Goal: Task Accomplishment & Management: Manage account settings

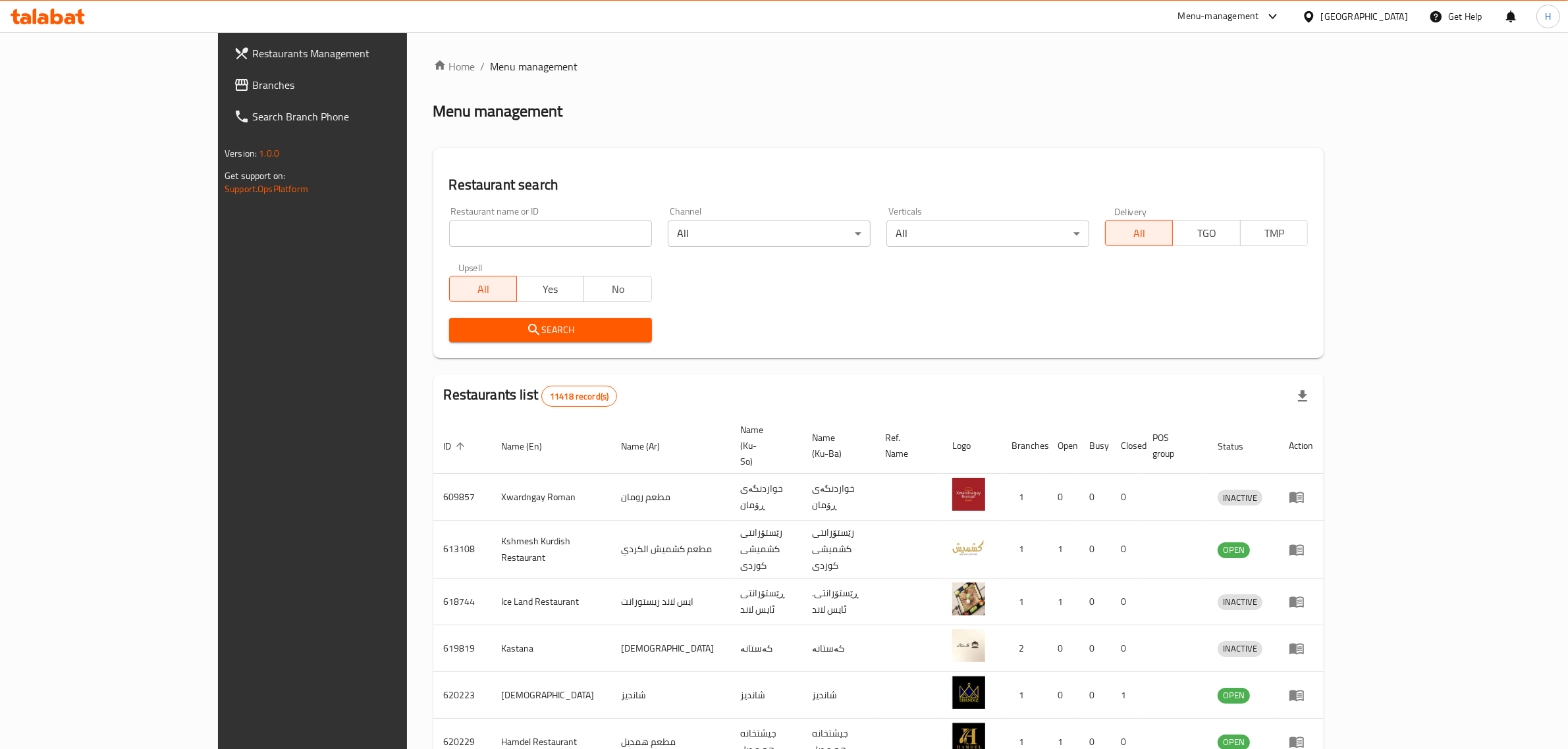
click at [479, 244] on input "search" at bounding box center [550, 234] width 203 height 26
type input "sushi panda"
click button "Search" at bounding box center [550, 330] width 203 height 24
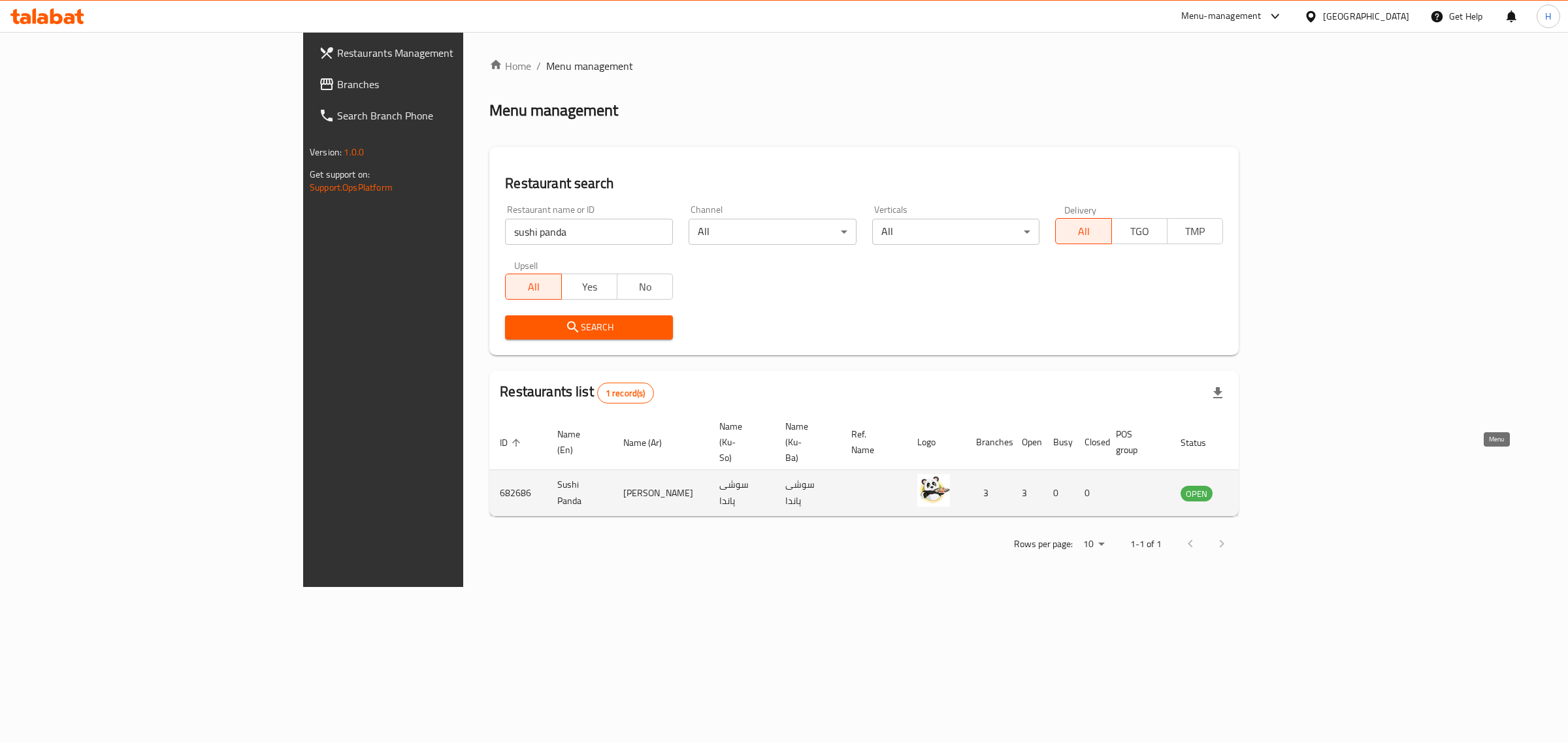
click at [1265, 486] on icon "enhanced table" at bounding box center [1257, 493] width 16 height 16
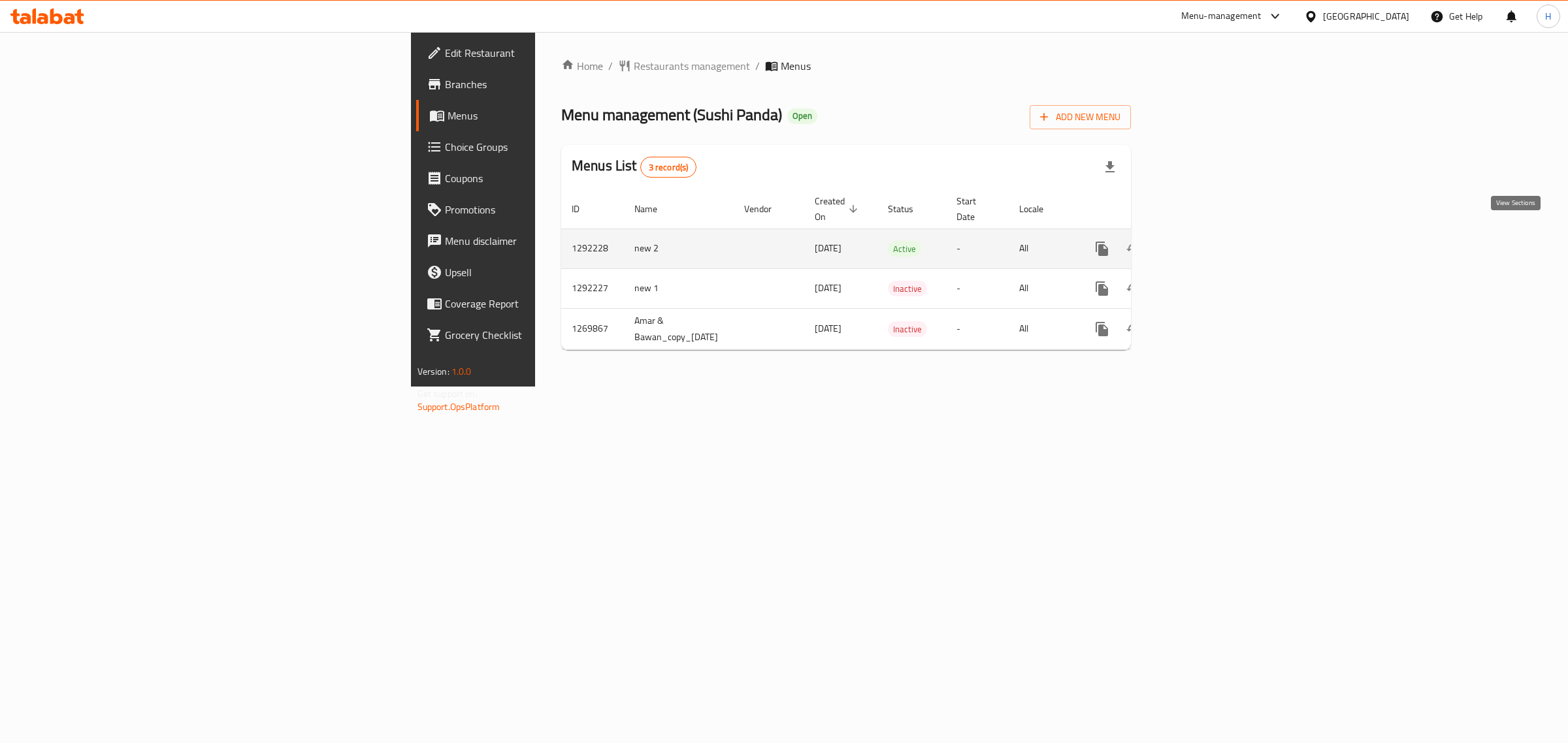
click at [1204, 241] on icon "enhanced table" at bounding box center [1196, 249] width 16 height 16
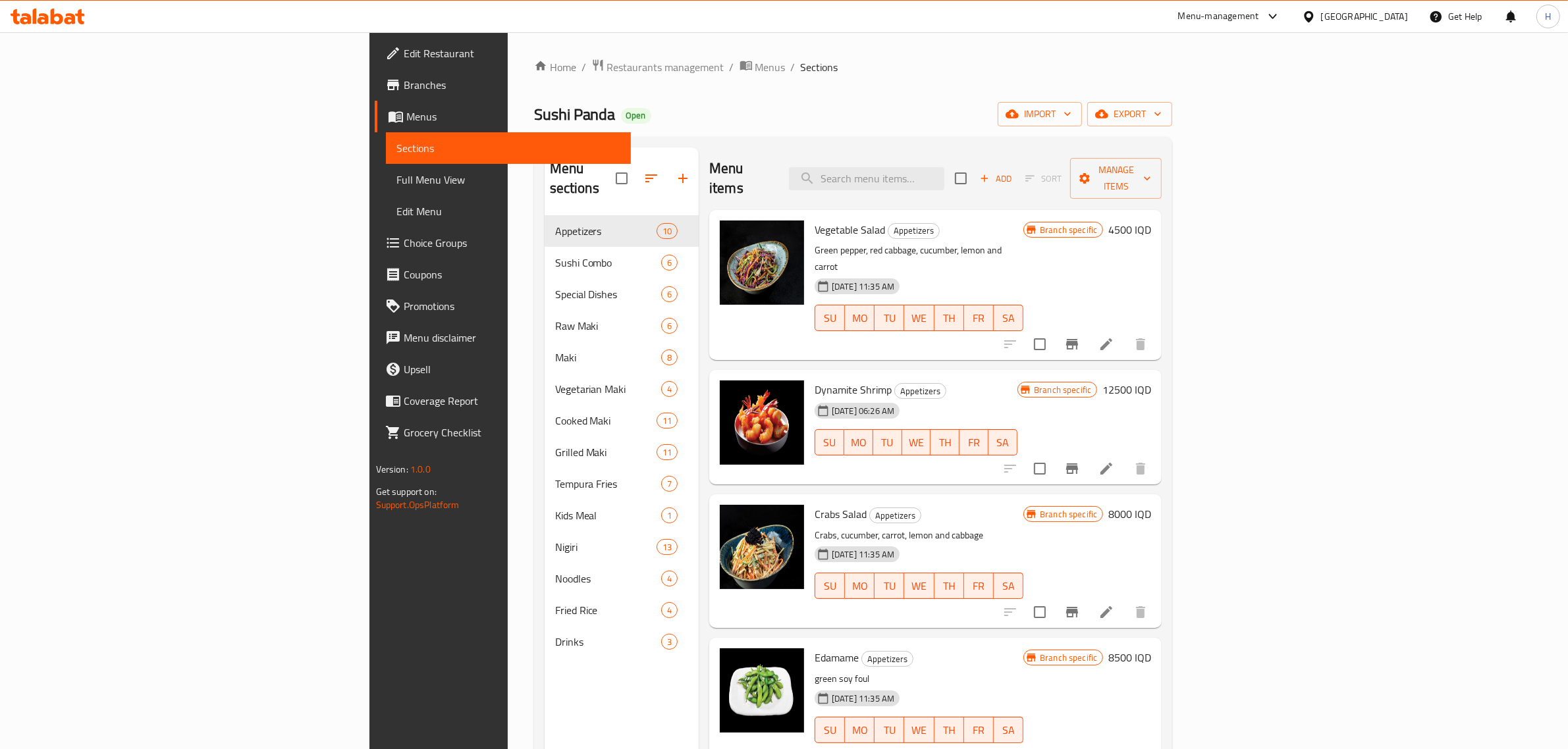
click at [866, 88] on div "Home / Restaurants management / Menus / Sections Sushi Panda Open import export…" at bounding box center [853, 483] width 639 height 849
drag, startPoint x: 812, startPoint y: 88, endPoint x: 736, endPoint y: 149, distance: 97.5
click at [812, 89] on div "Home / Restaurants management / Menus / Sections Sushi Panda Open import export…" at bounding box center [853, 483] width 639 height 849
click at [396, 186] on span "Full Menu View" at bounding box center [509, 180] width 225 height 16
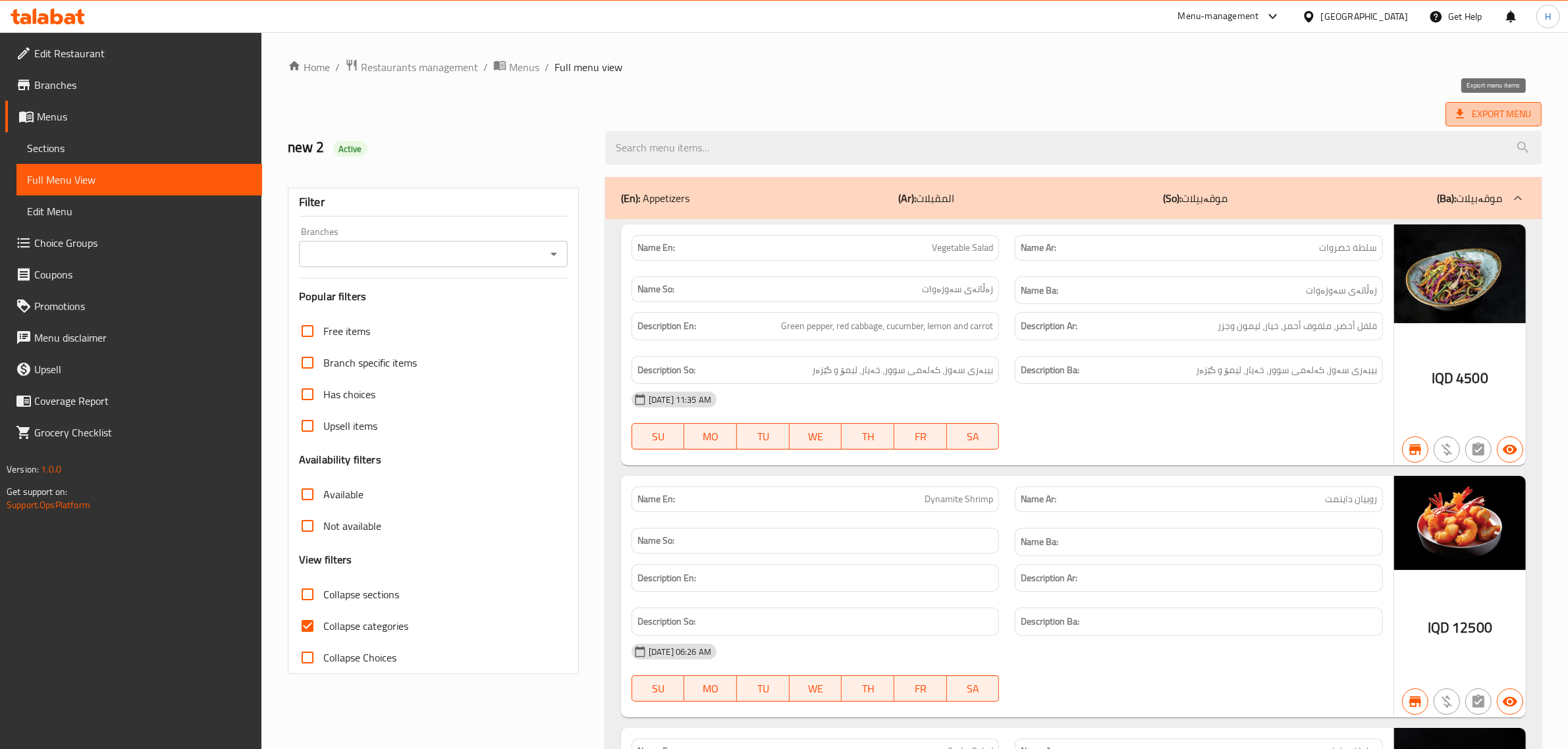
click at [1516, 112] on span "Export Menu" at bounding box center [1494, 114] width 75 height 17
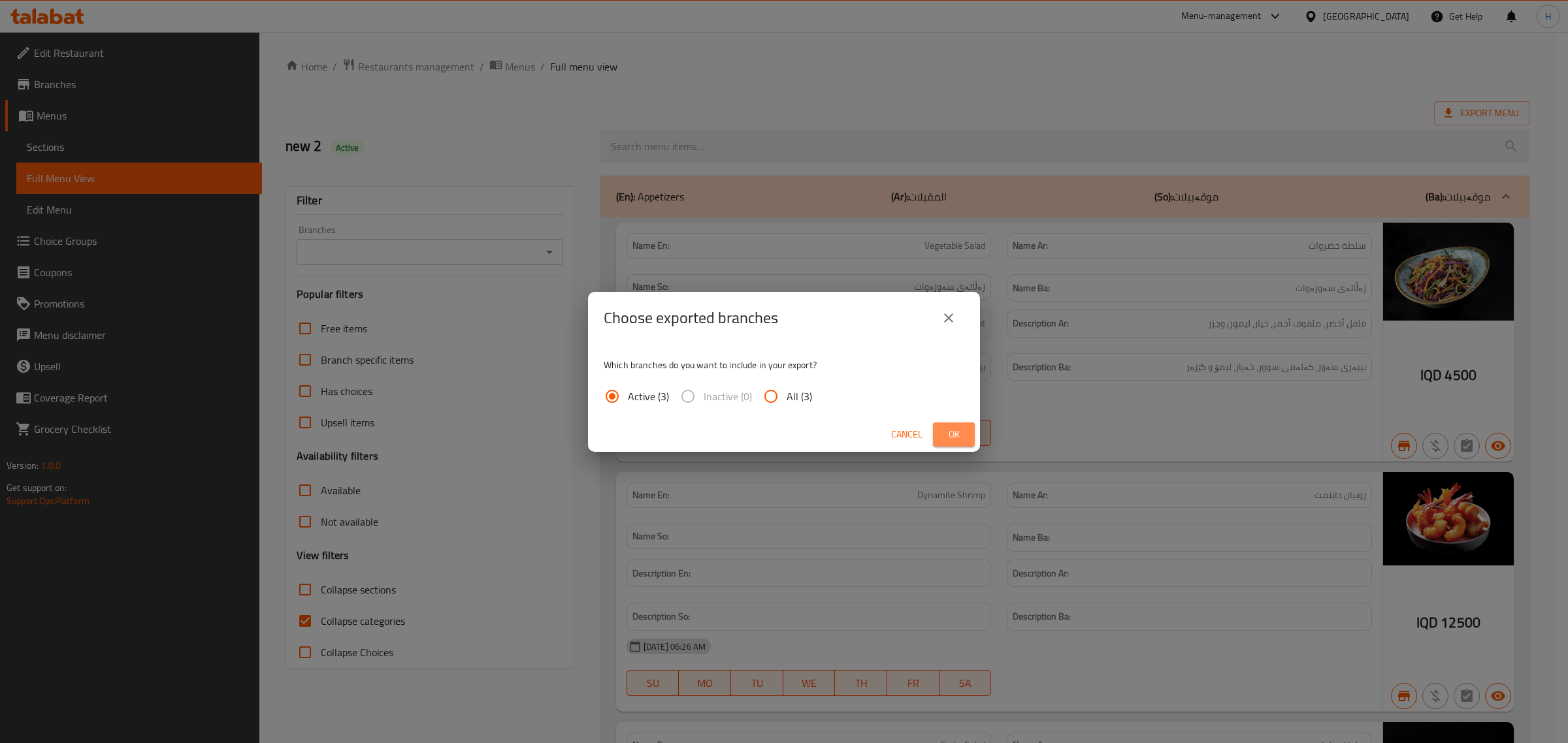
click at [964, 427] on span "Ok" at bounding box center [954, 434] width 21 height 16
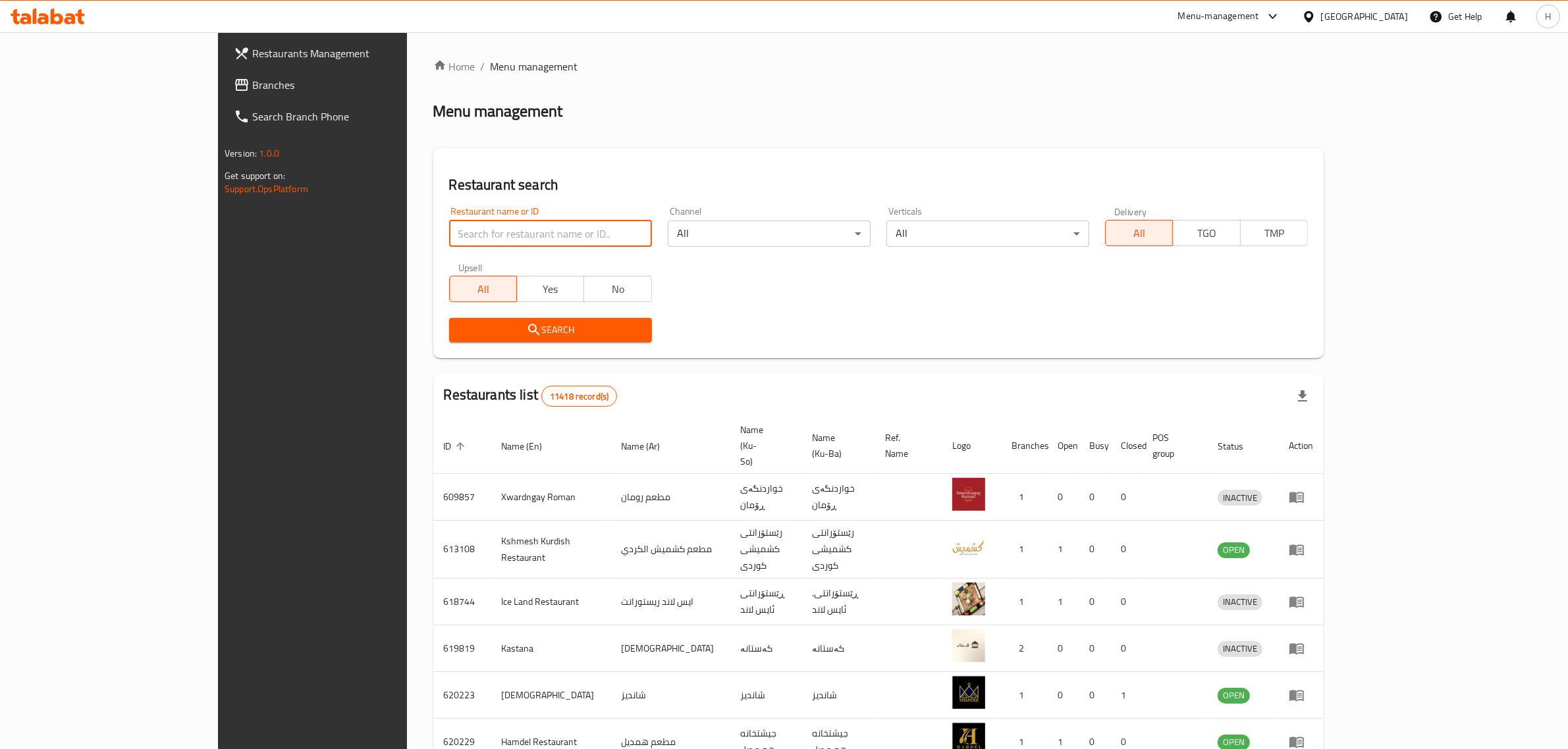
click at [547, 238] on input "search" at bounding box center [550, 234] width 203 height 26
type input "the story"
click button "Search" at bounding box center [550, 330] width 203 height 24
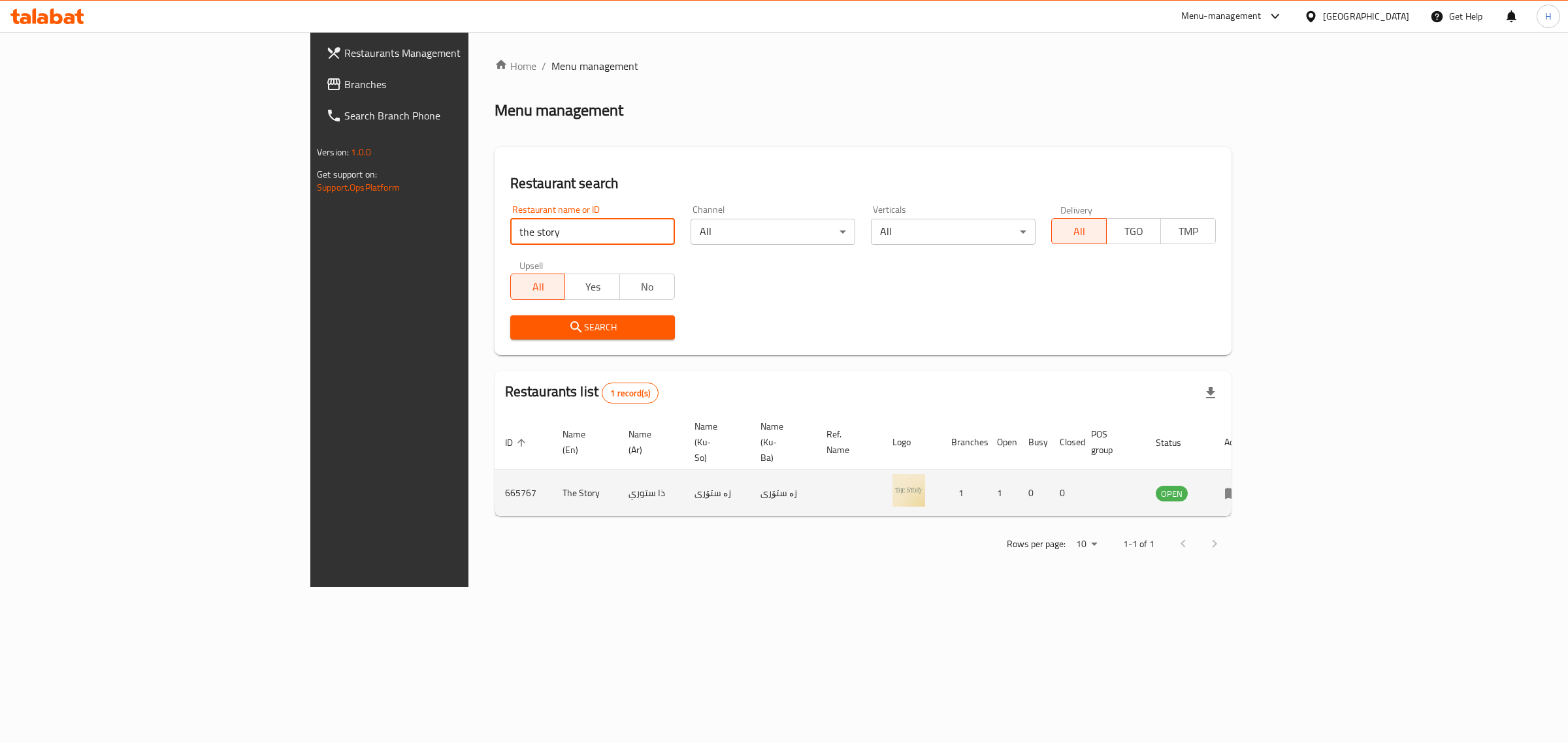
click at [1240, 489] on icon "enhanced table" at bounding box center [1232, 494] width 14 height 11
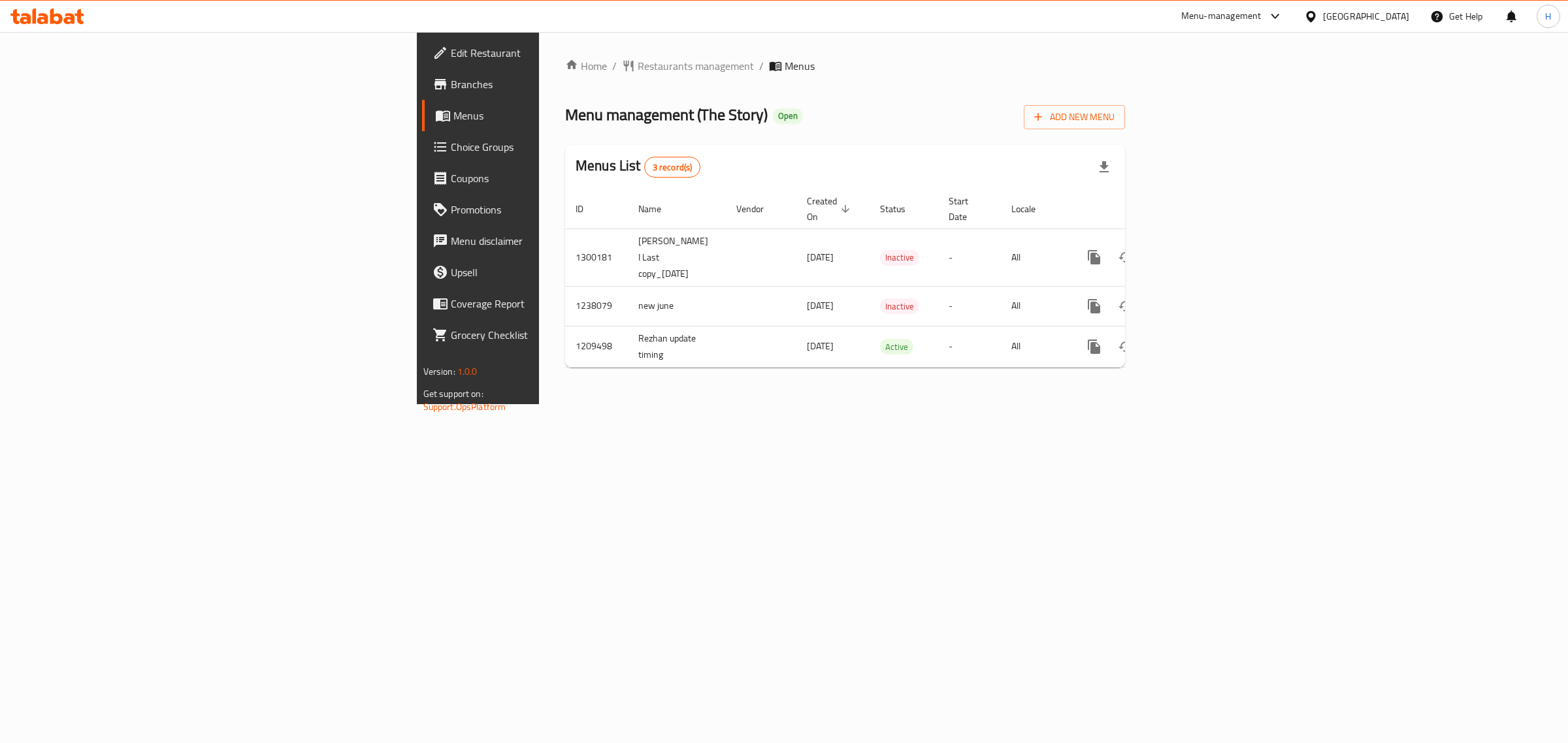
click at [1125, 151] on div "Menus List 3 record(s)" at bounding box center [845, 167] width 560 height 45
click at [1204, 331] on link "enhanced table" at bounding box center [1188, 347] width 31 height 31
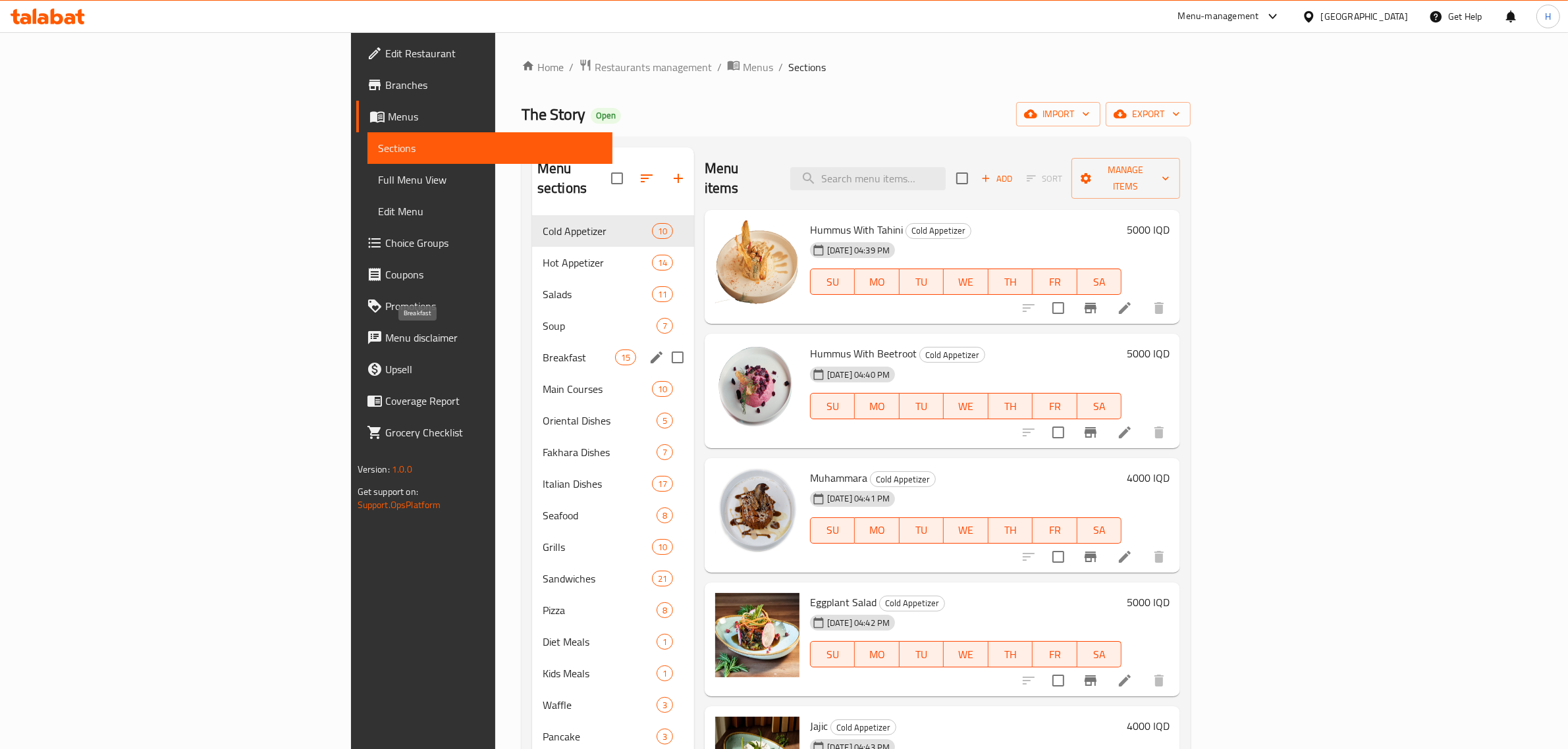
click at [542, 349] on span "Breakfast" at bounding box center [579, 357] width 73 height 16
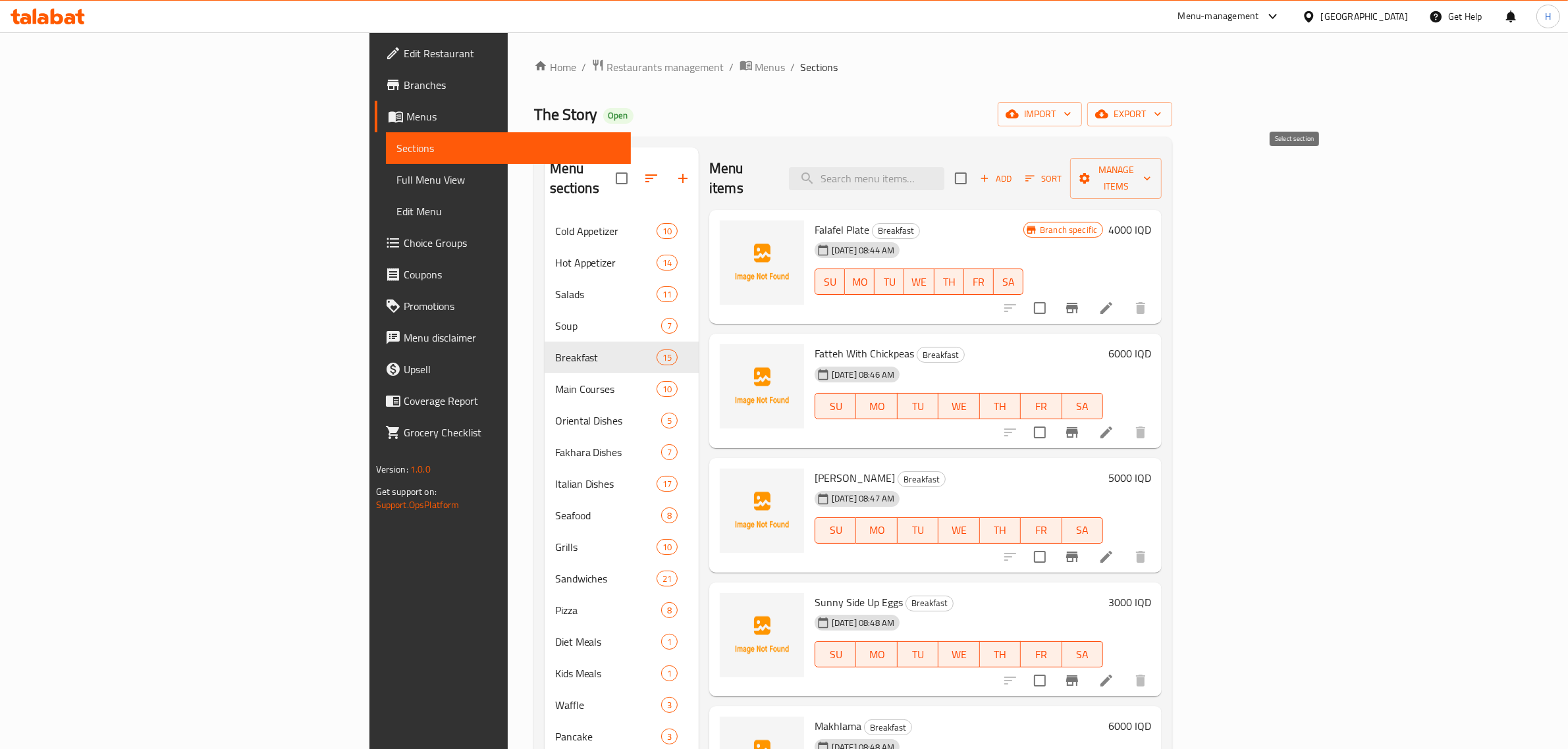
drag, startPoint x: 1292, startPoint y: 170, endPoint x: 1305, endPoint y: 169, distance: 13.0
click at [975, 169] on input "checkbox" at bounding box center [961, 178] width 28 height 28
checkbox input "true"
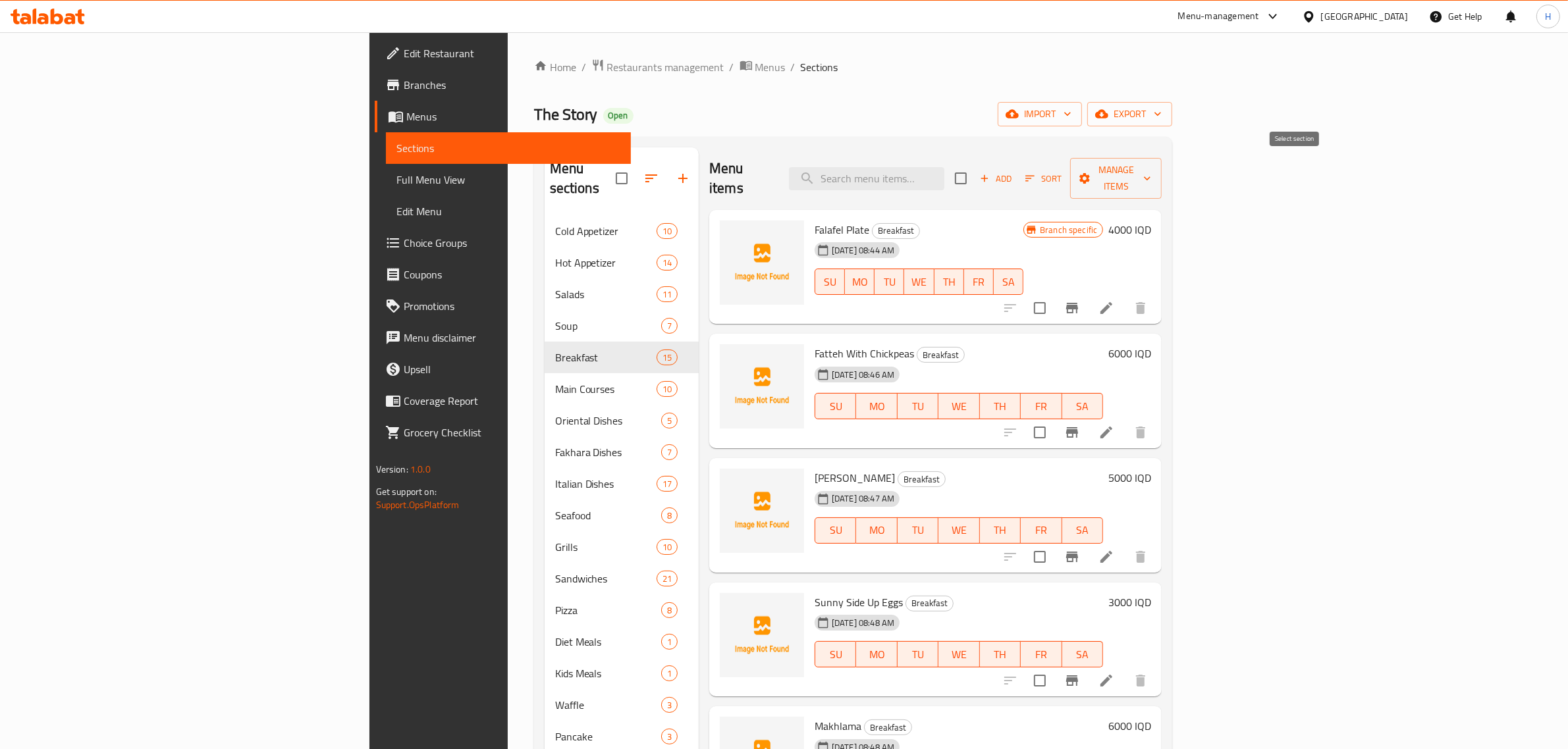
checkbox input "true"
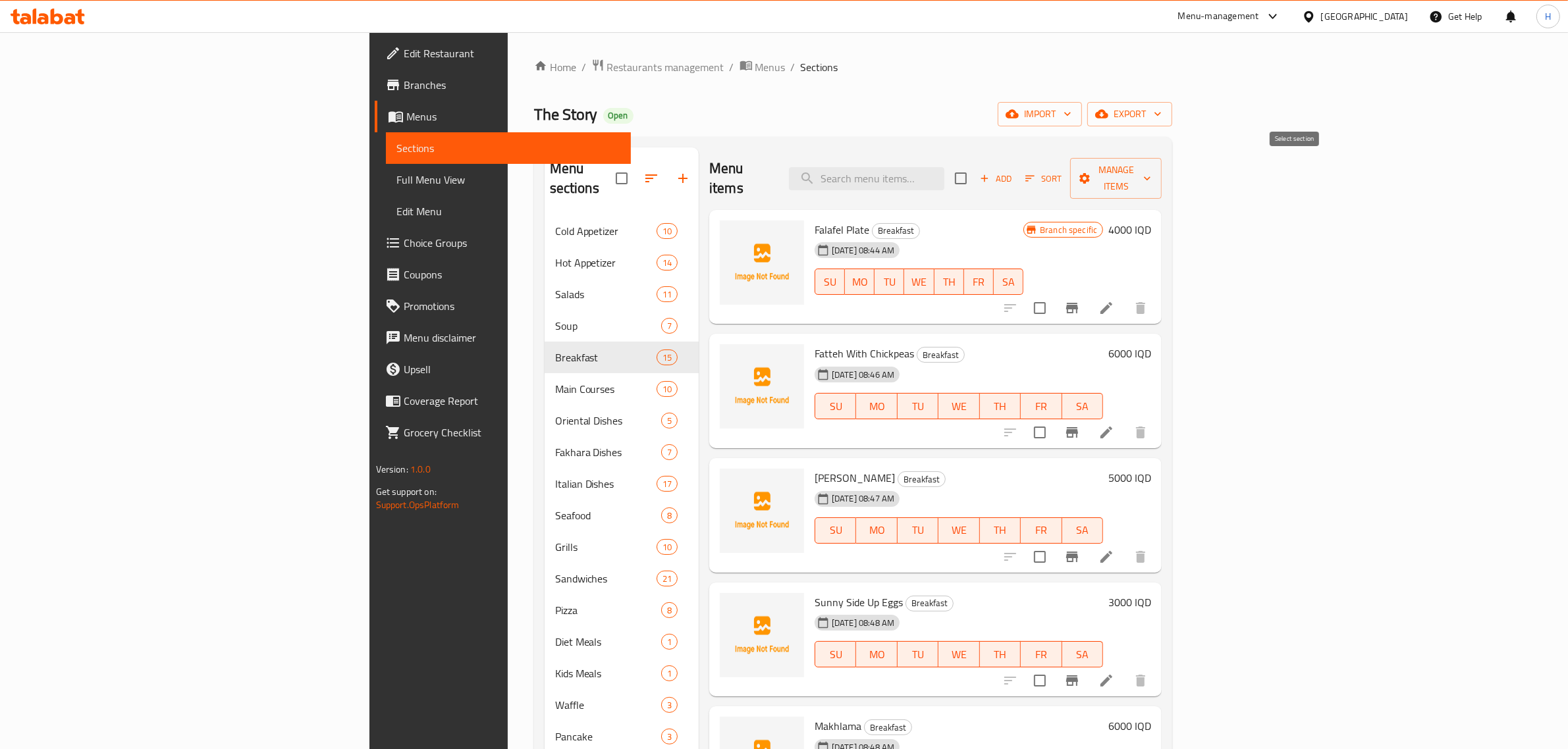
checkbox input "true"
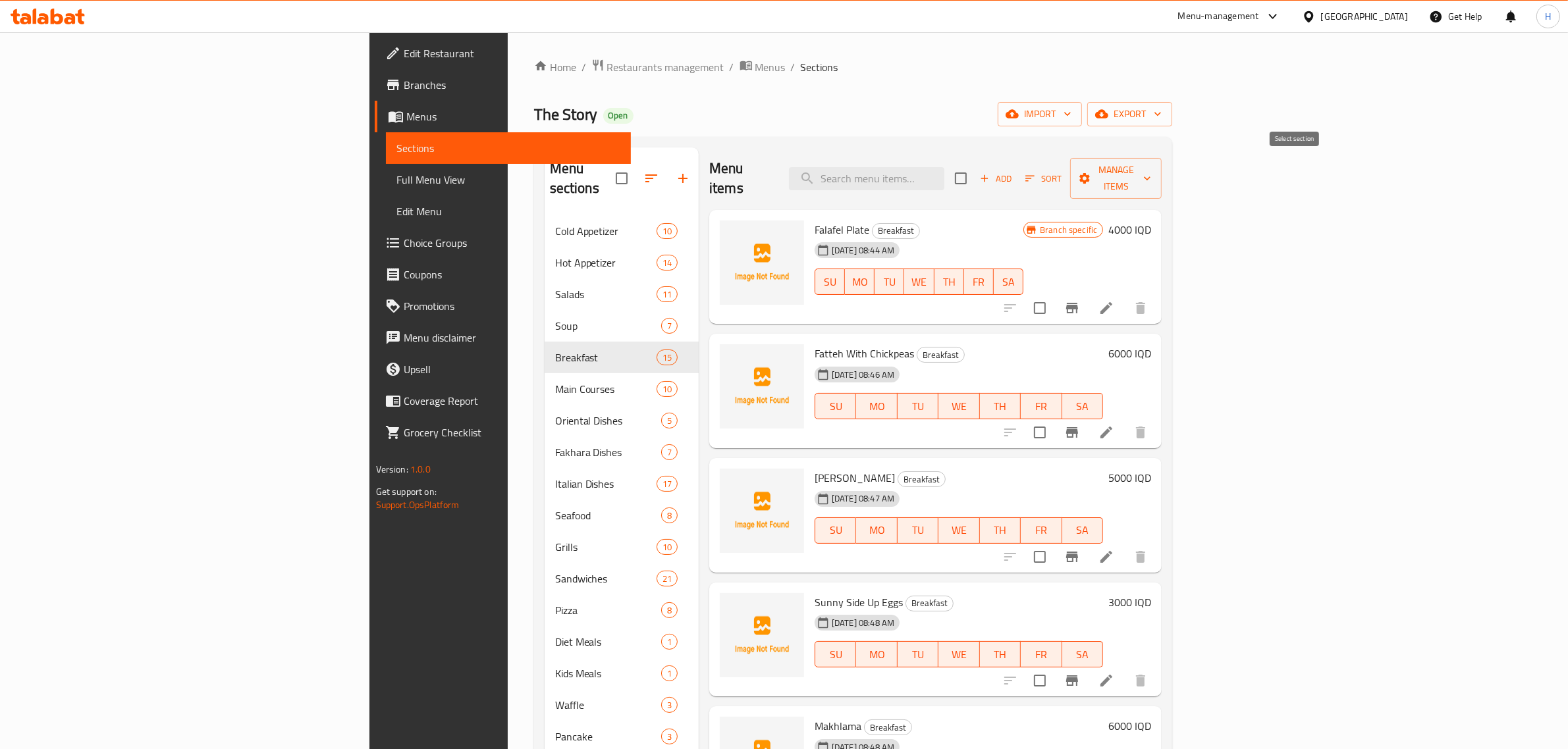
checkbox input "true"
click at [1151, 165] on span "Manage items" at bounding box center [1116, 178] width 71 height 33
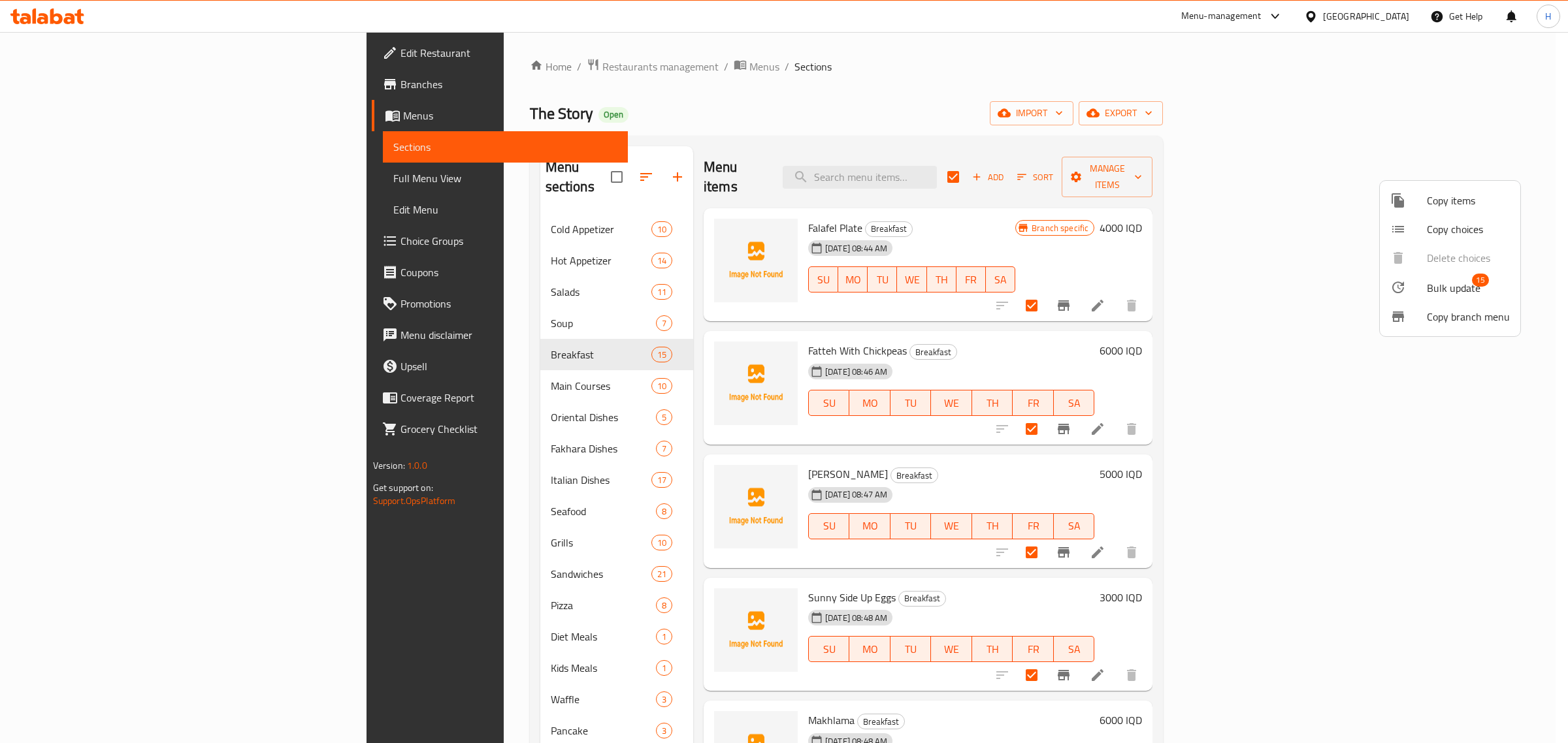
click at [1453, 293] on span "Bulk update" at bounding box center [1454, 288] width 54 height 16
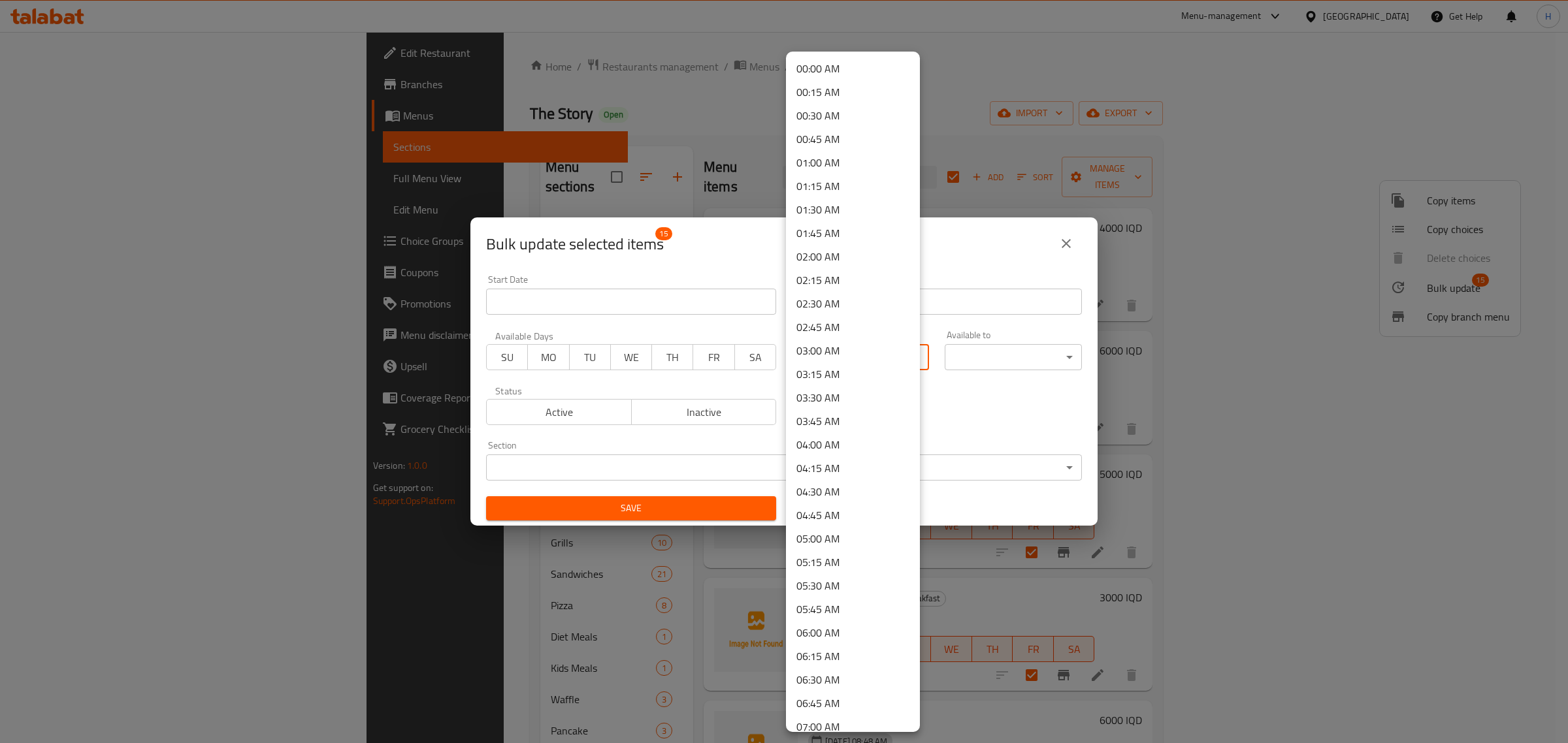
click at [819, 351] on body "​ Menu-management Iraq Get Help H Edit Restaurant Branches Menus Sections Full …" at bounding box center [784, 387] width 1568 height 711
click at [671, 463] on div at bounding box center [784, 372] width 1568 height 743
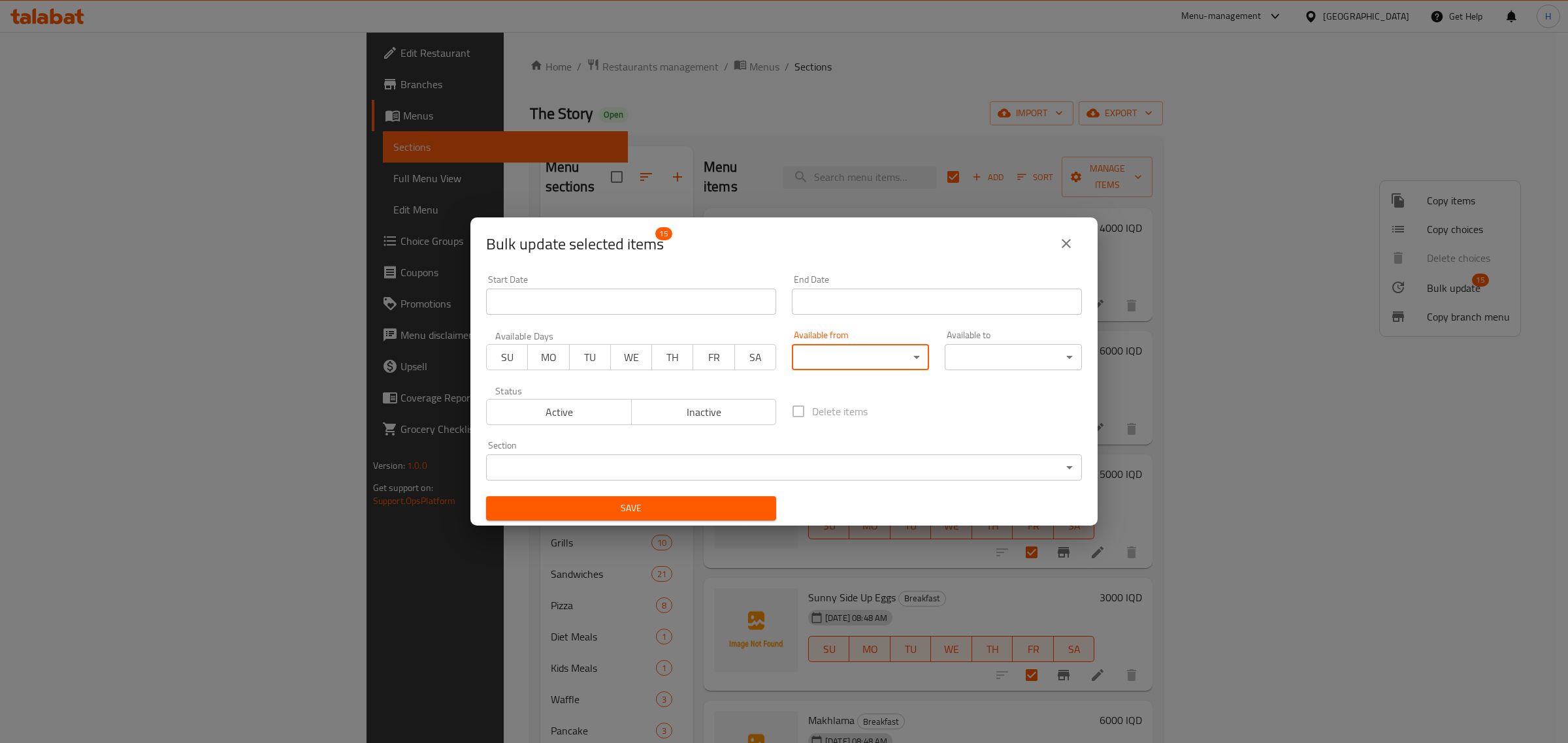
click at [677, 472] on div "00:00 AM 00:15 AM 00:30 AM 00:45 AM 01:00 AM 01:15 AM 01:30 AM 01:45 AM 02:00 A…" at bounding box center [784, 372] width 1568 height 743
click at [677, 472] on body "​ Menu-management Iraq Get Help H Edit Restaurant Branches Menus Sections Full …" at bounding box center [784, 387] width 1568 height 711
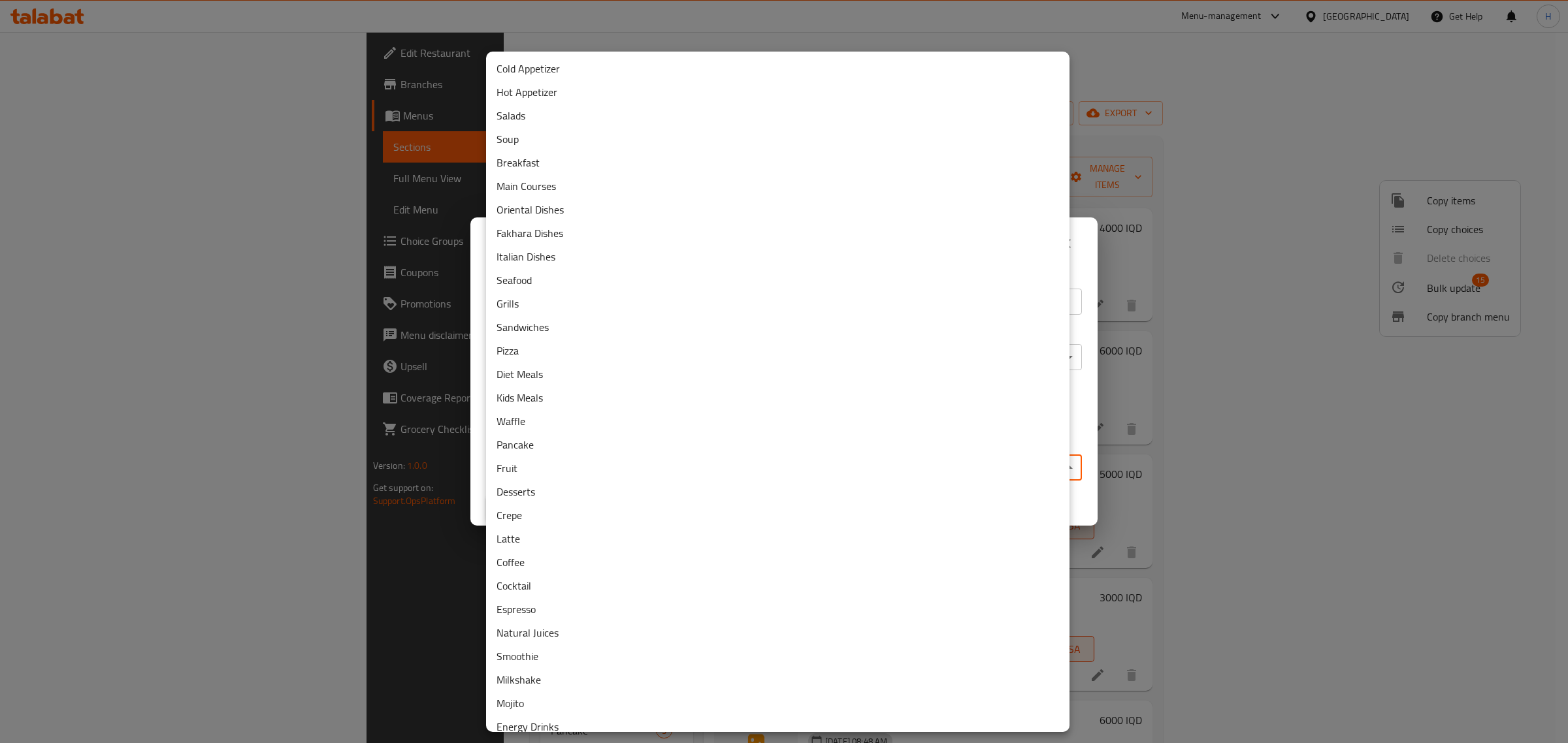
click at [551, 161] on li "Breakfast" at bounding box center [778, 162] width 583 height 24
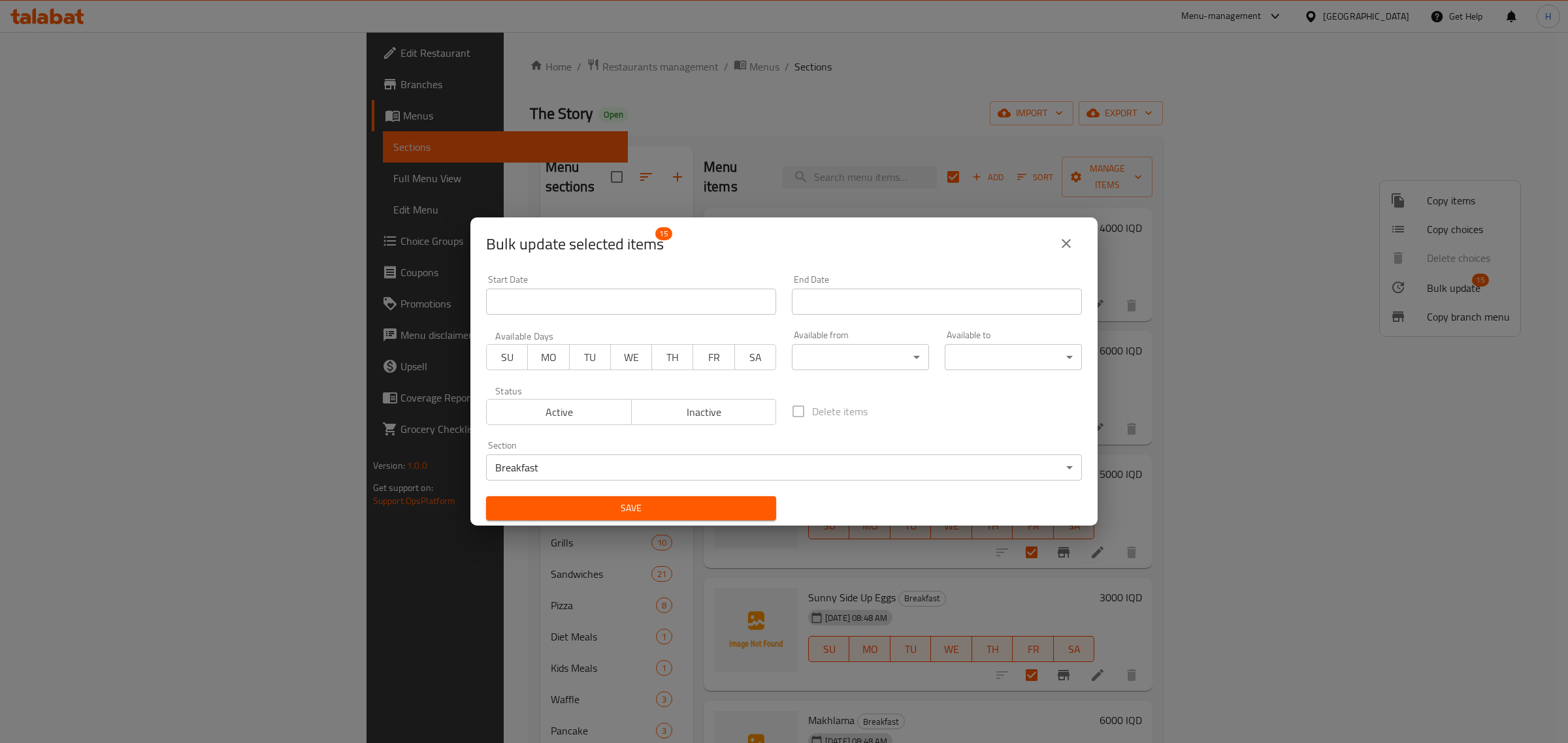
click at [850, 343] on div "Available from ​ ​" at bounding box center [860, 350] width 137 height 40
click at [845, 354] on body "​ Menu-management Iraq Get Help H Edit Restaurant Branches Menus Sections Full …" at bounding box center [784, 387] width 1568 height 711
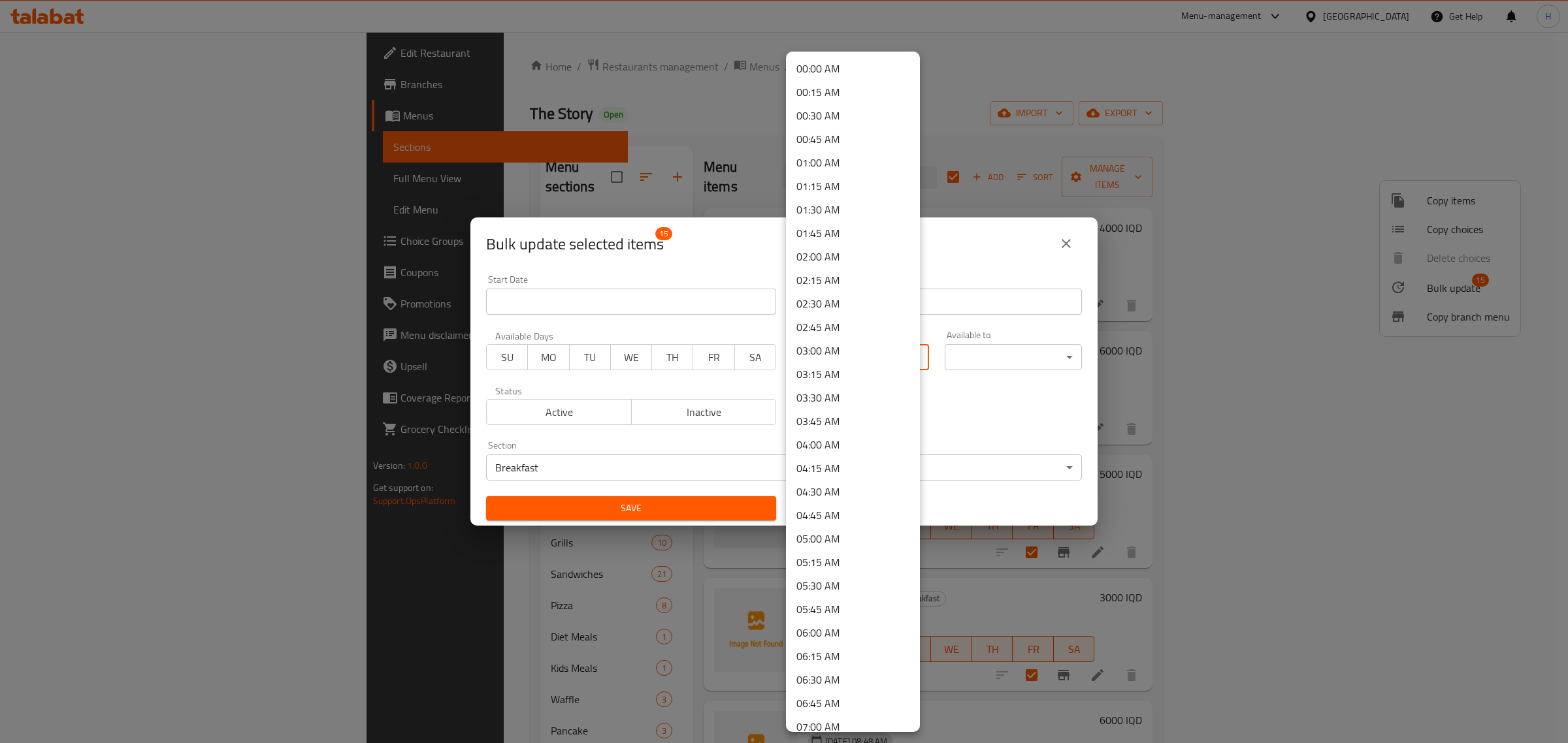
scroll to position [82, 0]
click at [833, 634] on li "07:00 AM" at bounding box center [853, 645] width 134 height 24
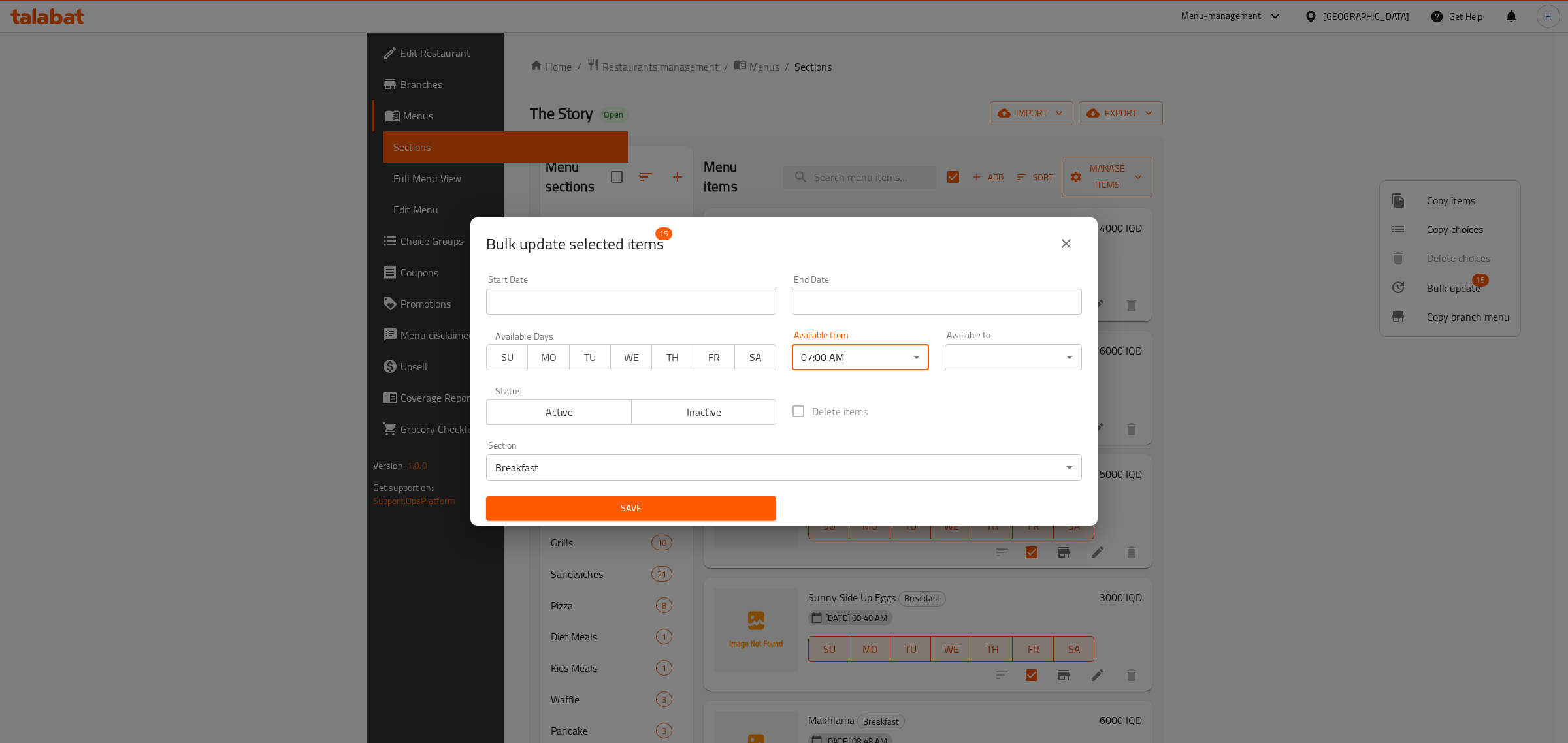
click at [989, 360] on body "​ Menu-management Iraq Get Help H Edit Restaurant Branches Menus Sections Full …" at bounding box center [784, 387] width 1568 height 711
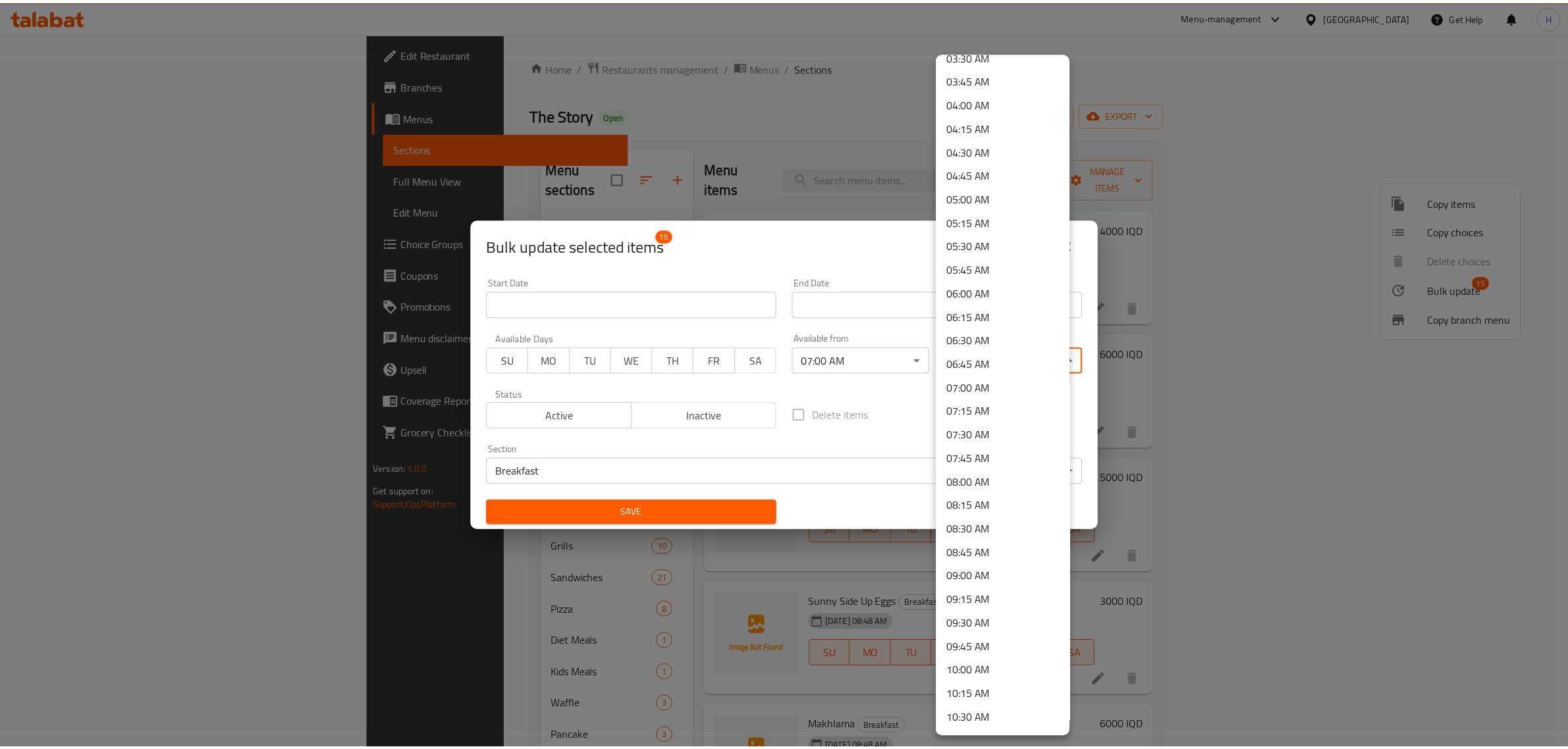
scroll to position [494, 0]
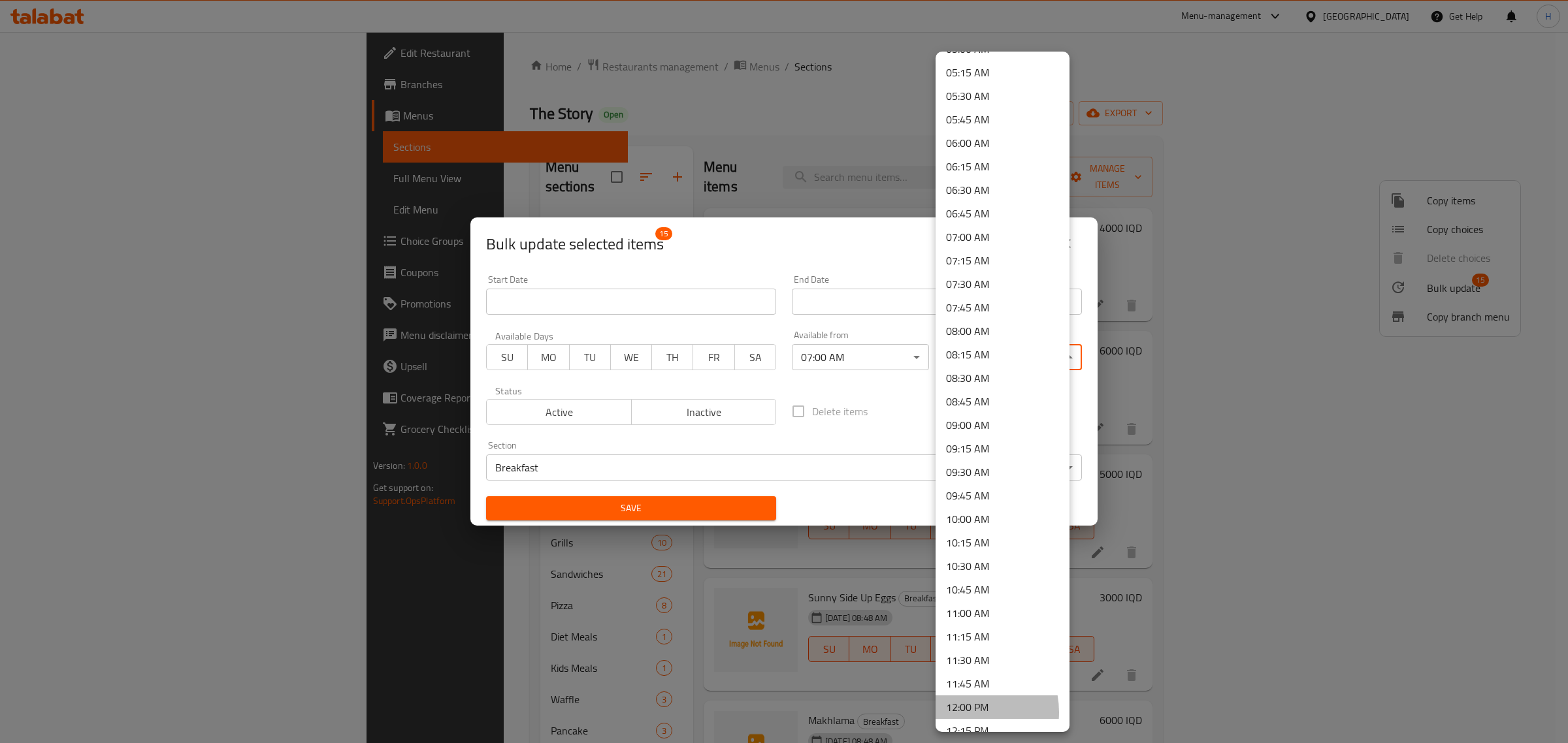
click at [961, 712] on li "12:00 PM" at bounding box center [1002, 707] width 134 height 24
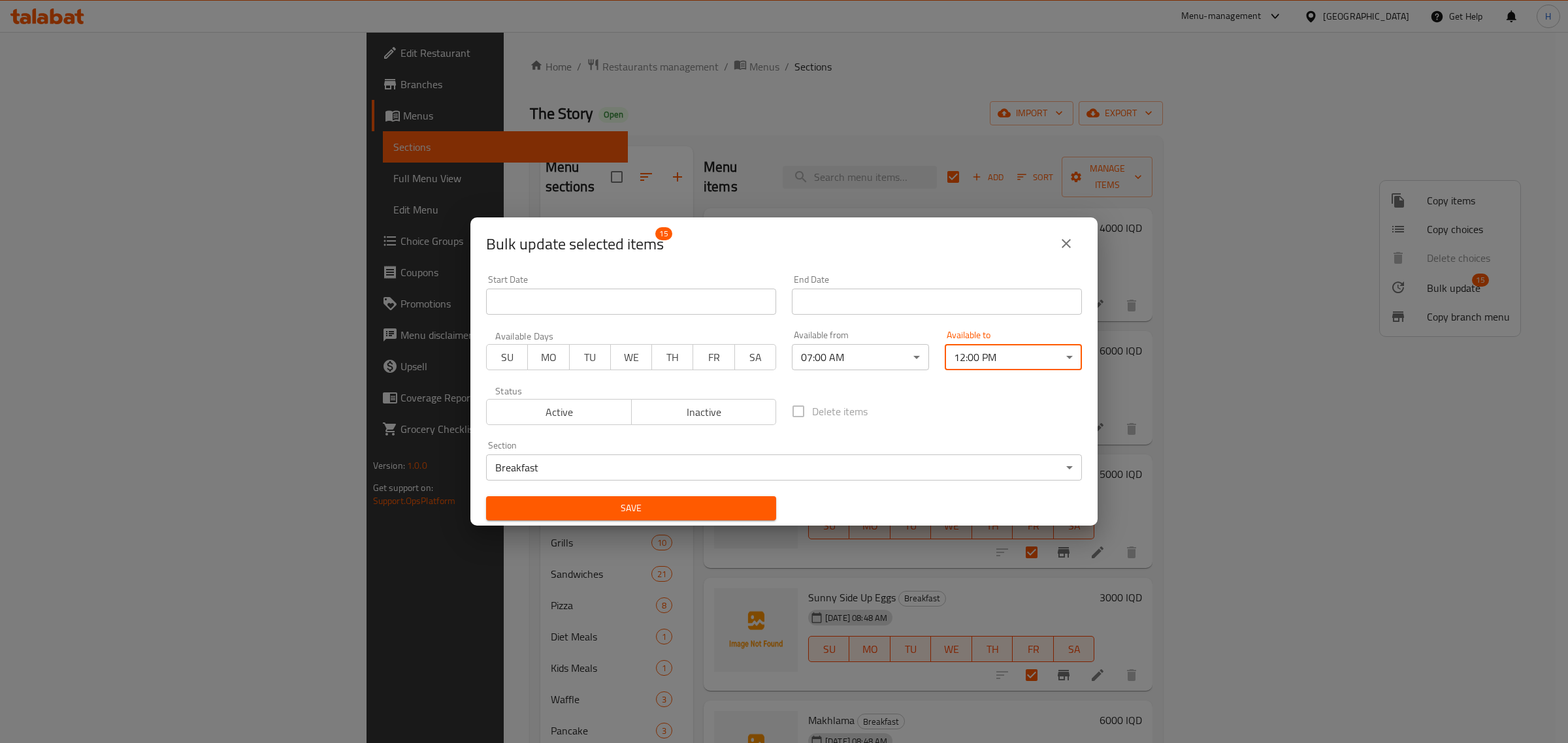
click at [667, 510] on span "Save" at bounding box center [631, 508] width 269 height 16
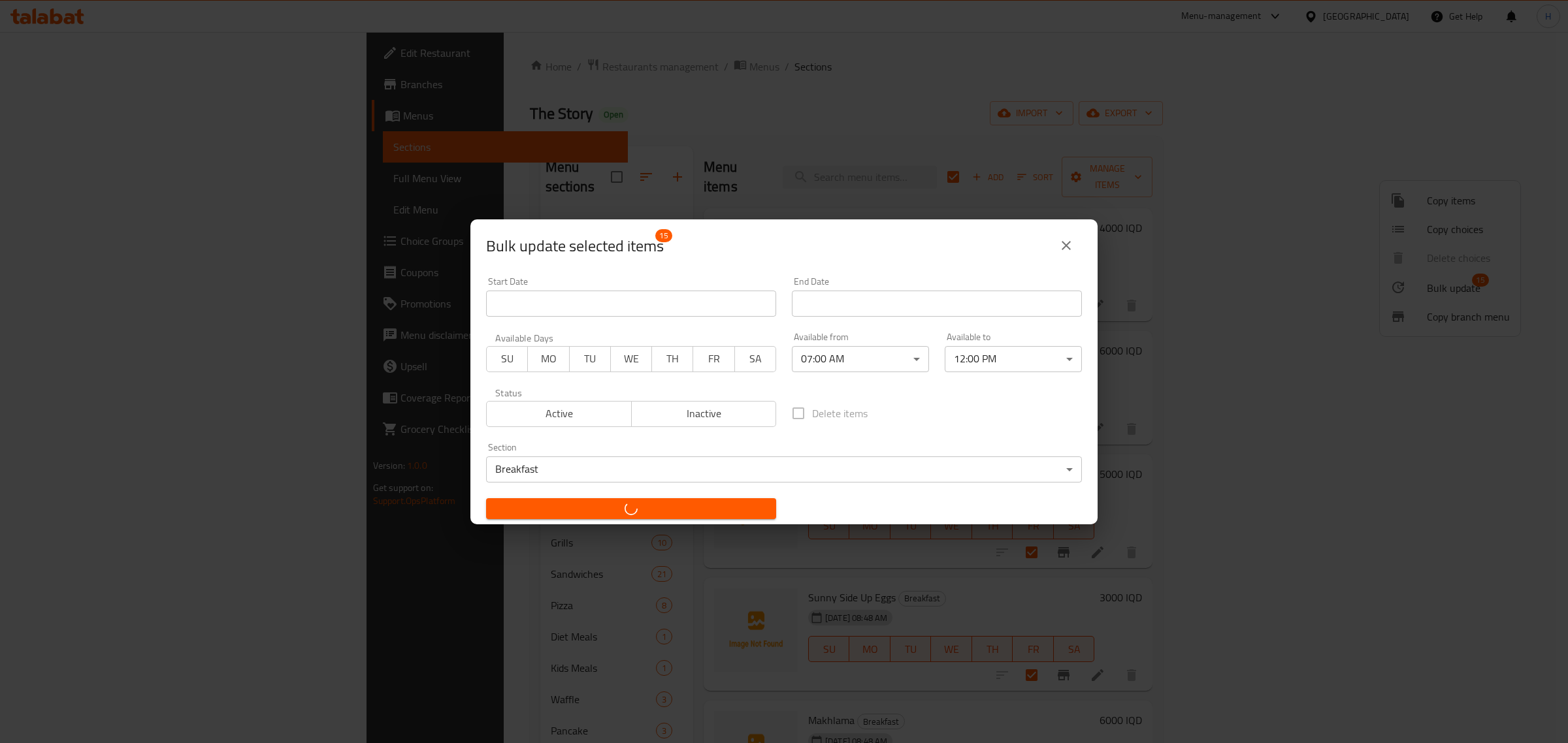
checkbox input "false"
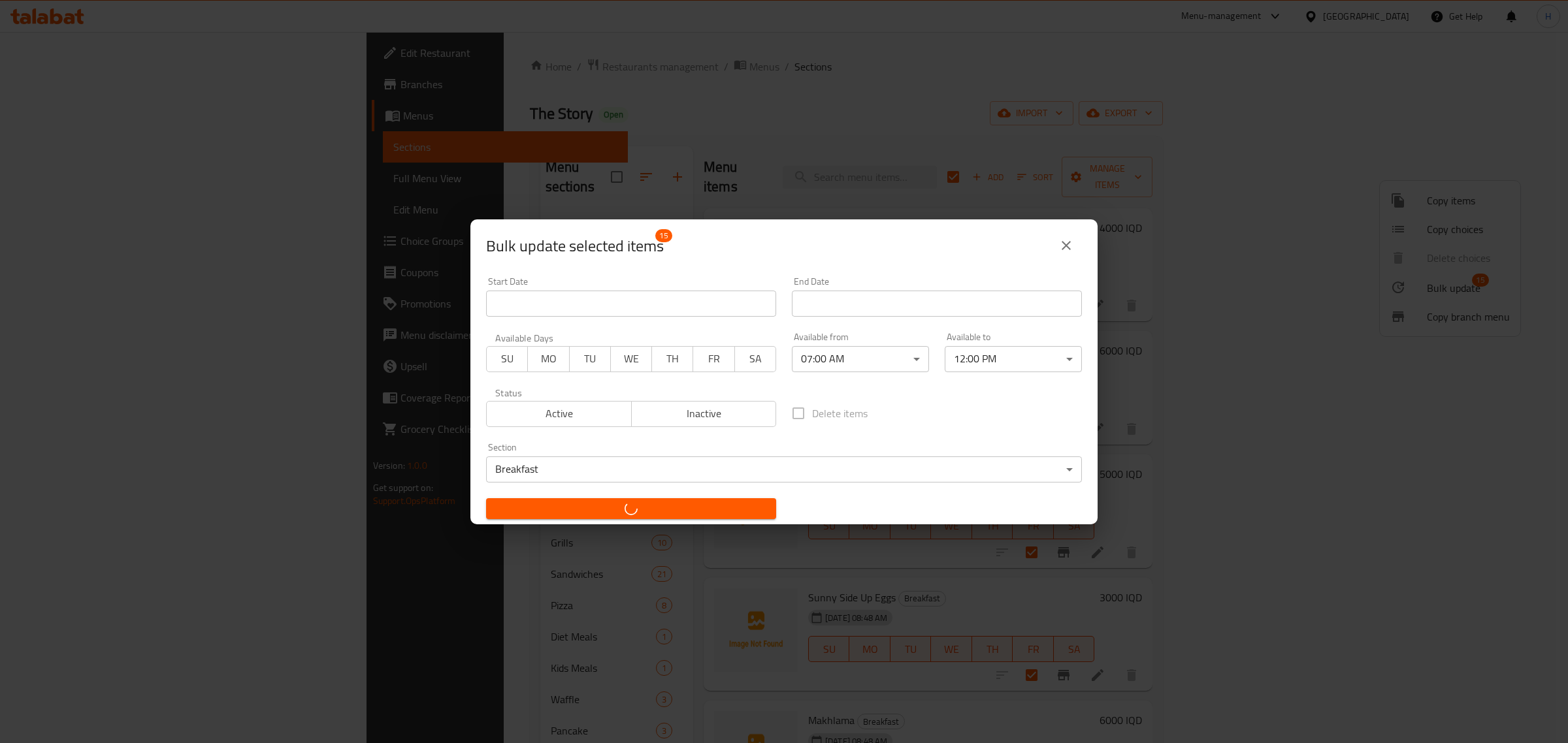
checkbox input "false"
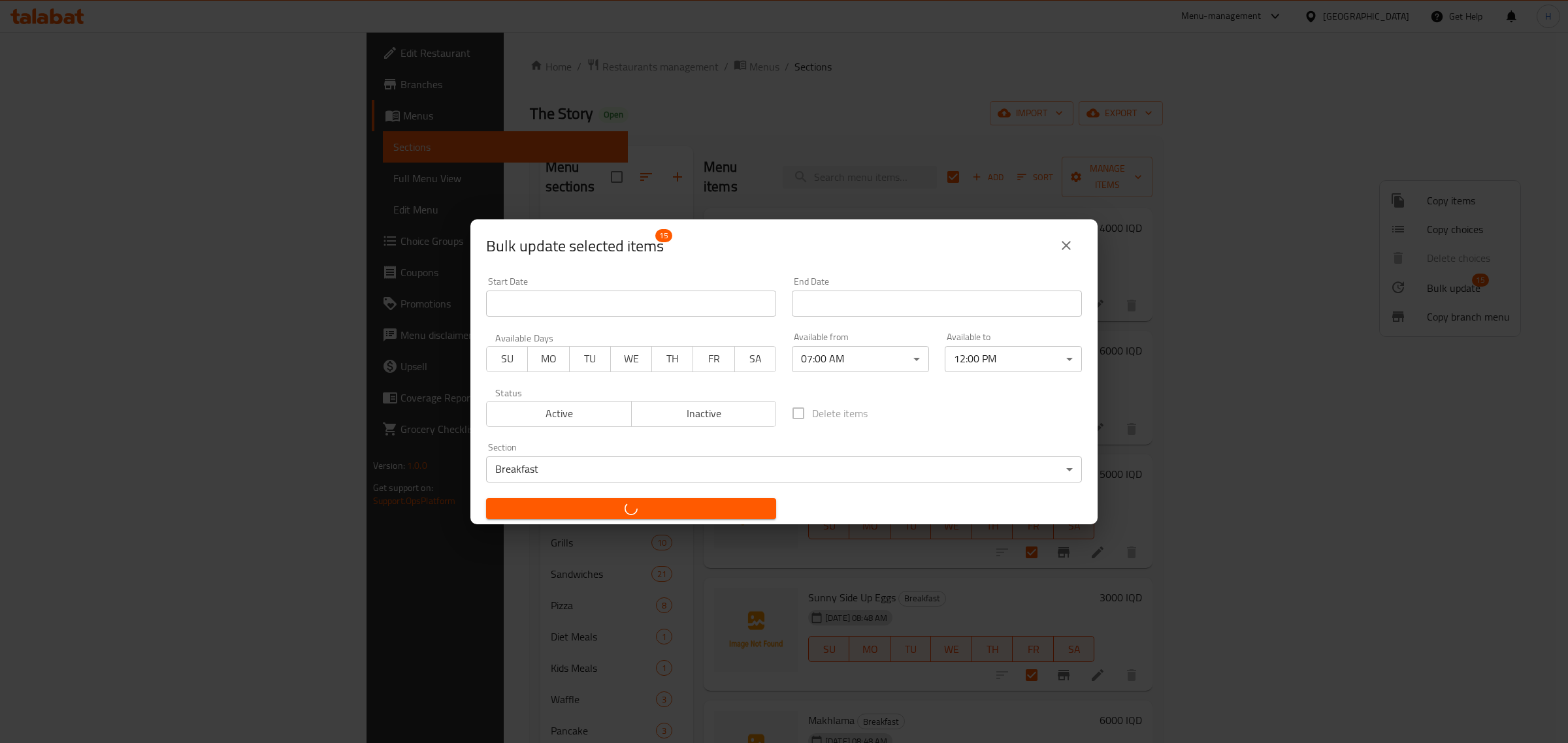
checkbox input "false"
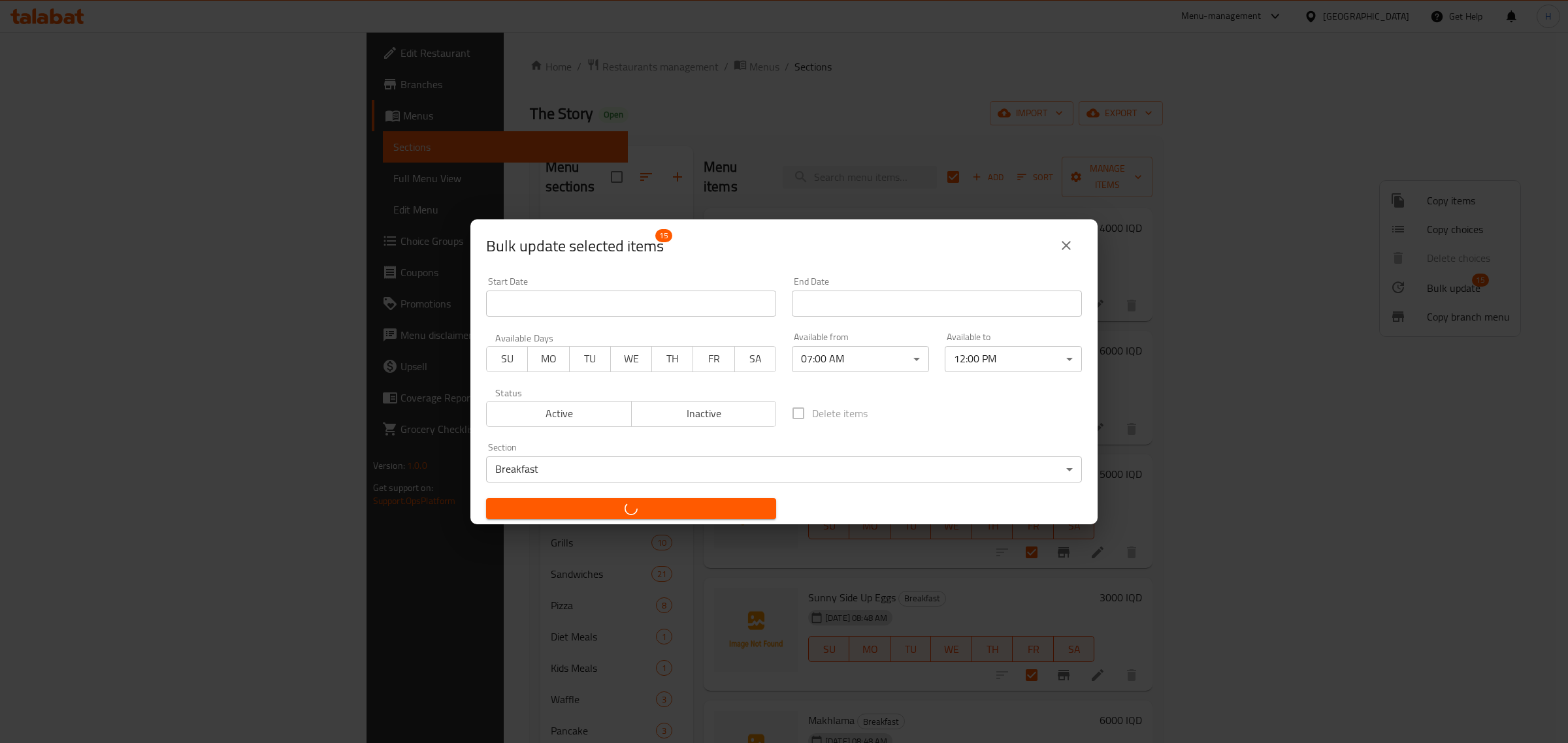
checkbox input "false"
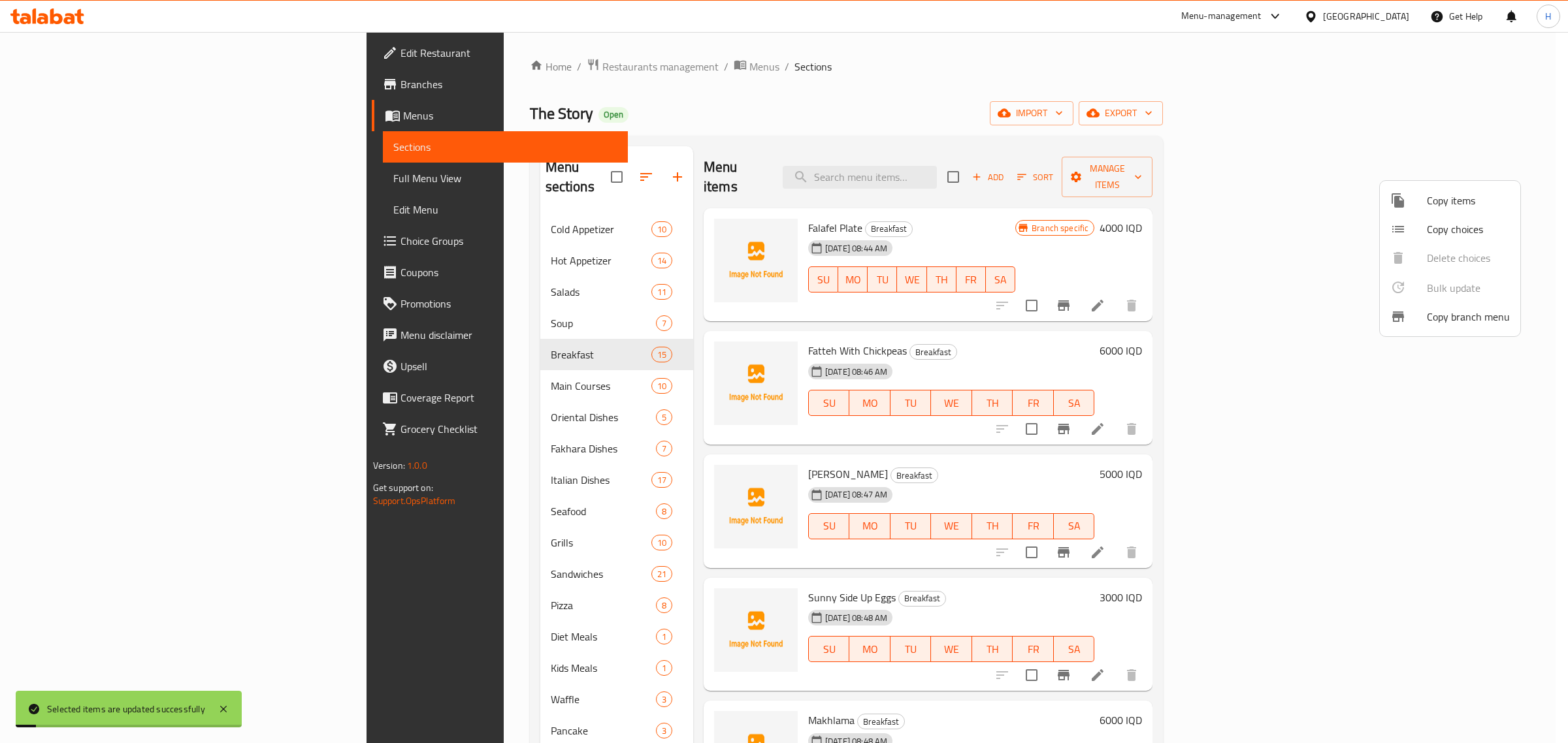
click at [1082, 331] on div at bounding box center [784, 372] width 1568 height 743
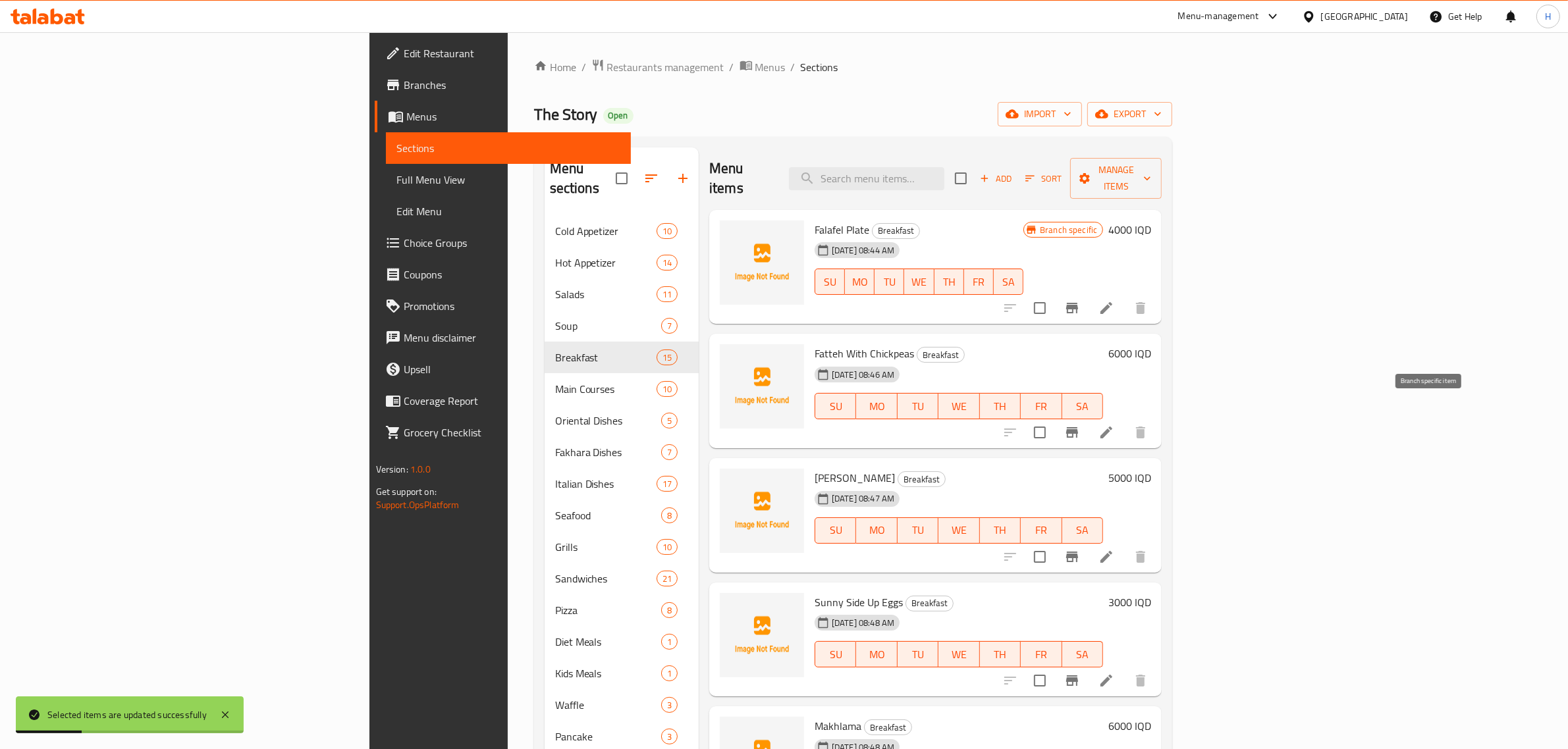
click at [1080, 425] on icon "Branch-specific-item" at bounding box center [1072, 433] width 16 height 16
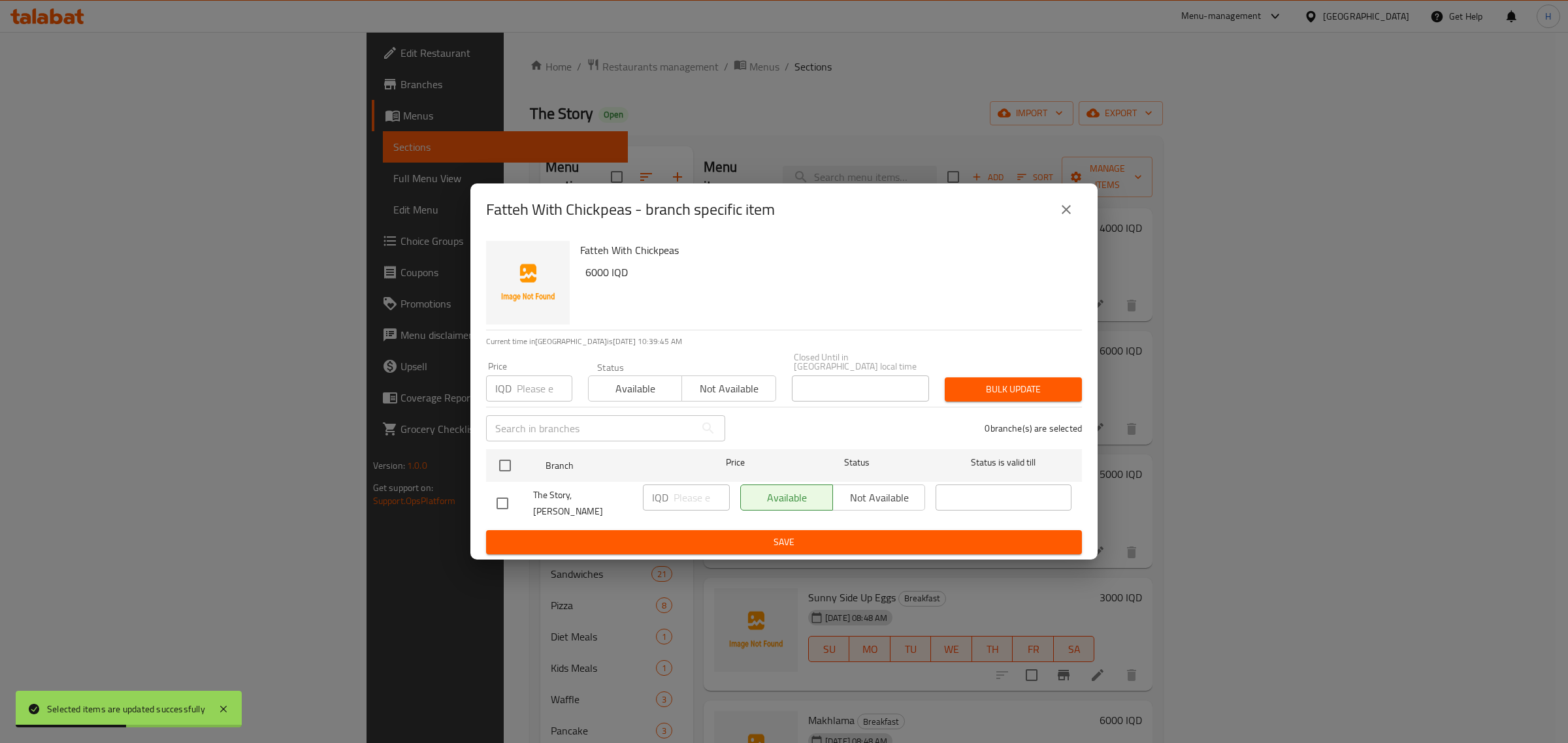
click at [1067, 209] on button "close" at bounding box center [1067, 210] width 31 height 31
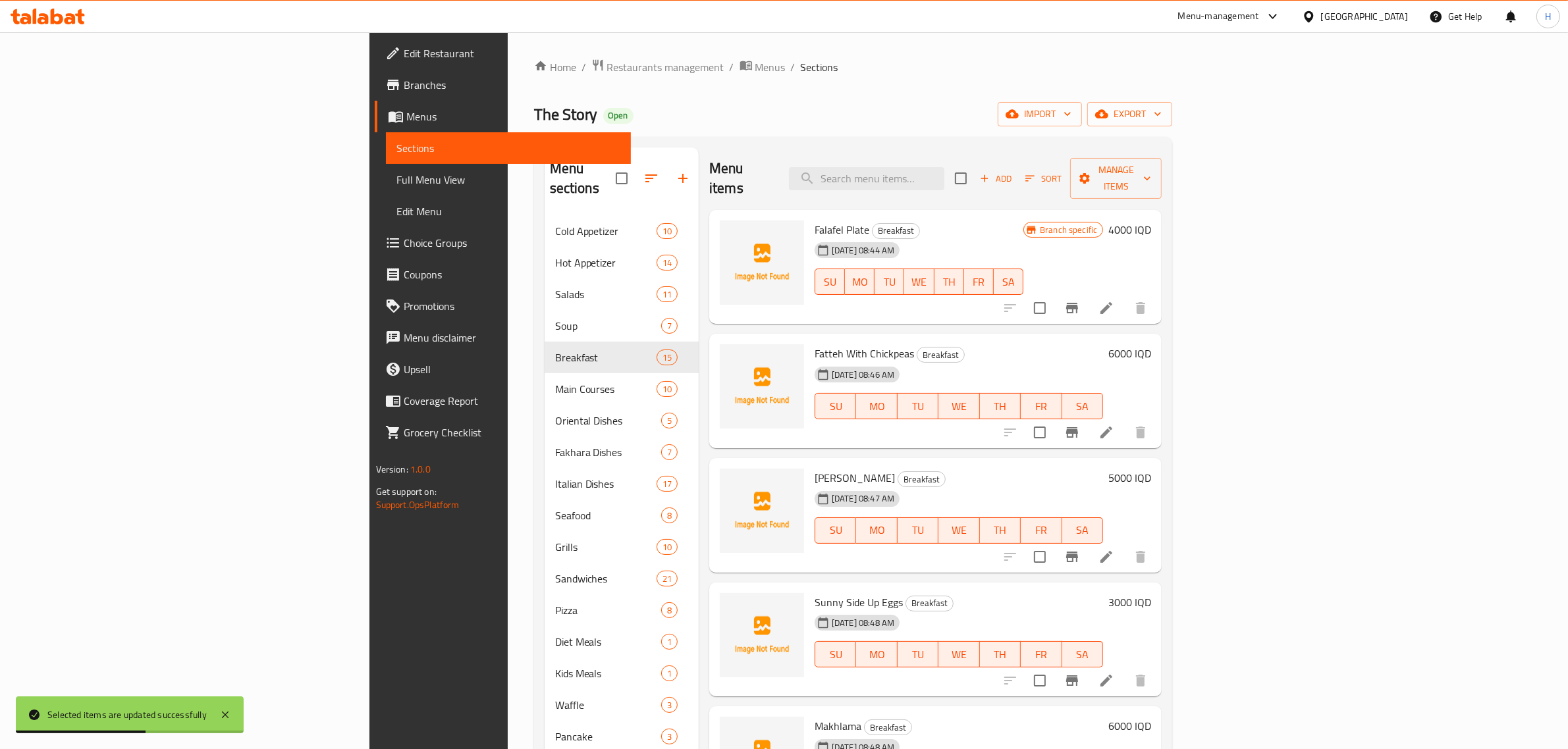
click at [1114, 425] on icon at bounding box center [1106, 433] width 16 height 16
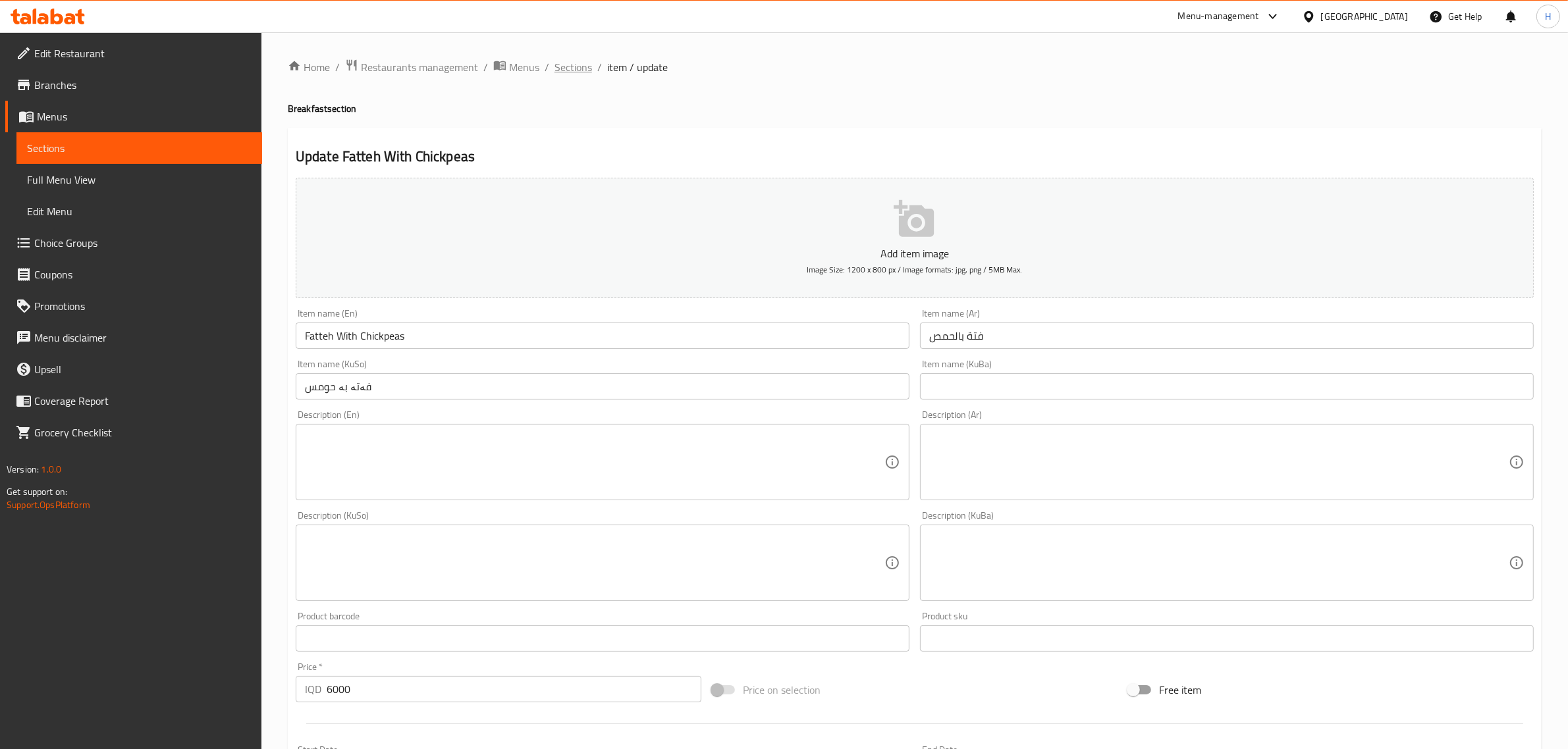
click at [574, 71] on span "Sections" at bounding box center [573, 67] width 38 height 16
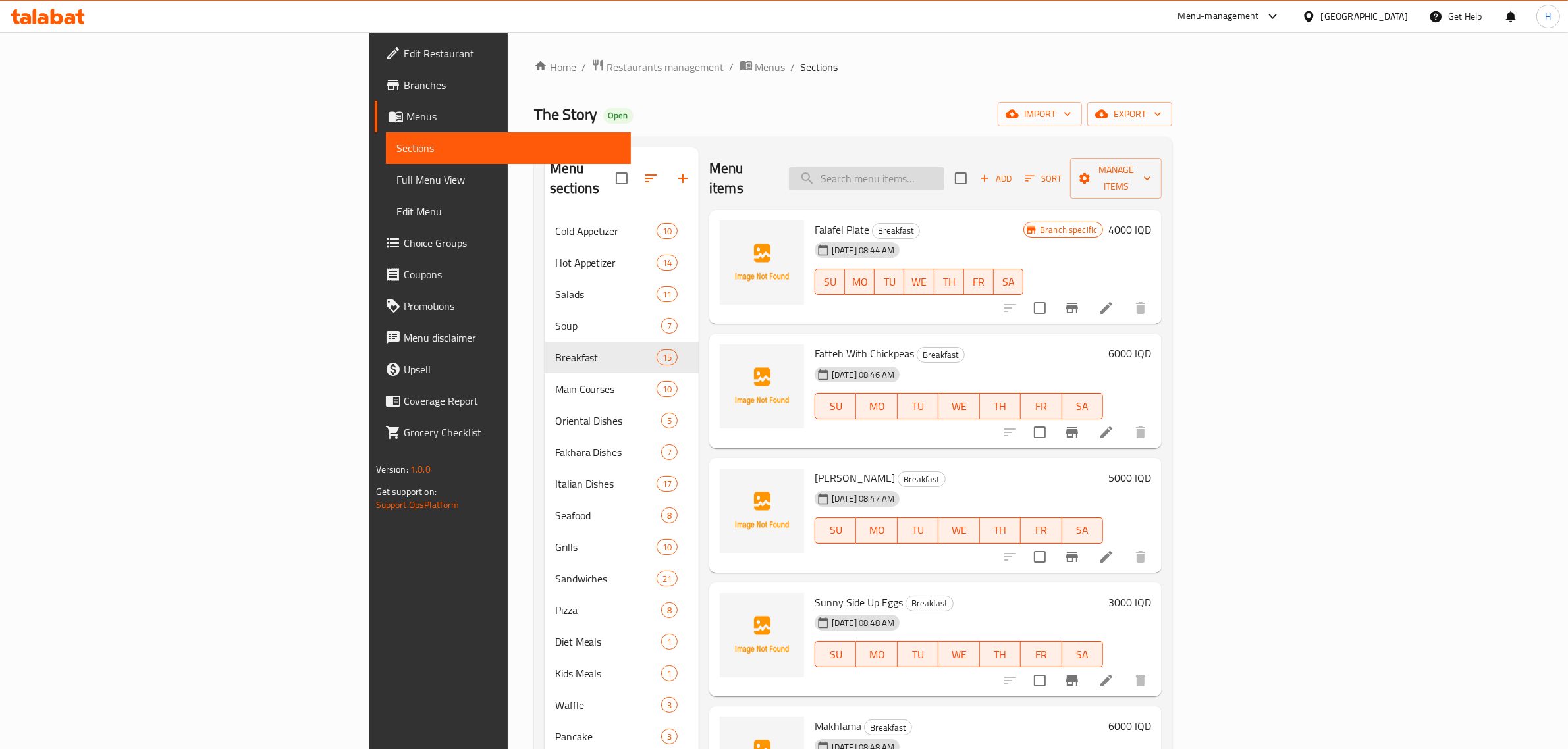
click at [944, 167] on input "search" at bounding box center [866, 178] width 155 height 23
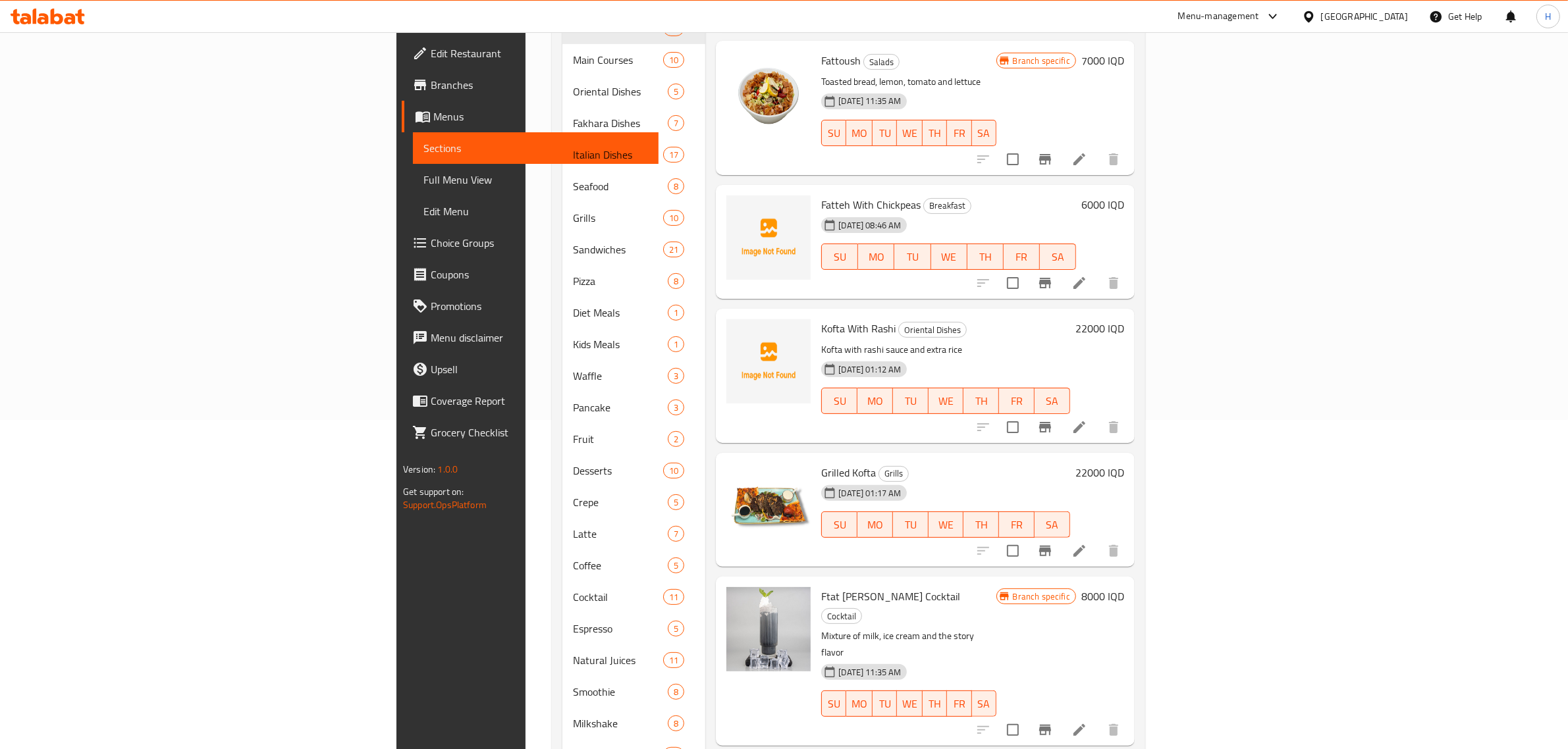
scroll to position [83, 0]
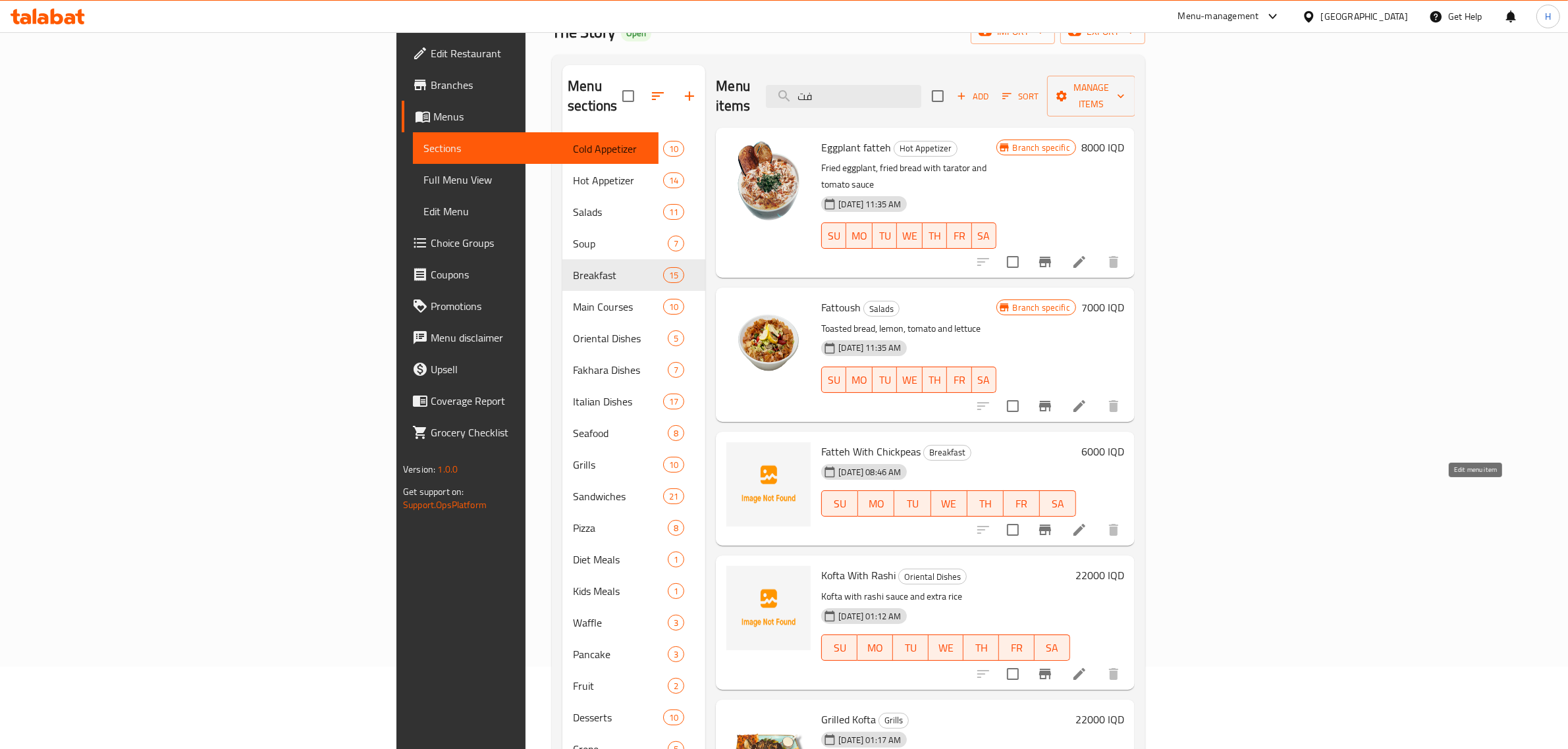
type input "فت"
click at [1088, 522] on icon at bounding box center [1080, 530] width 16 height 16
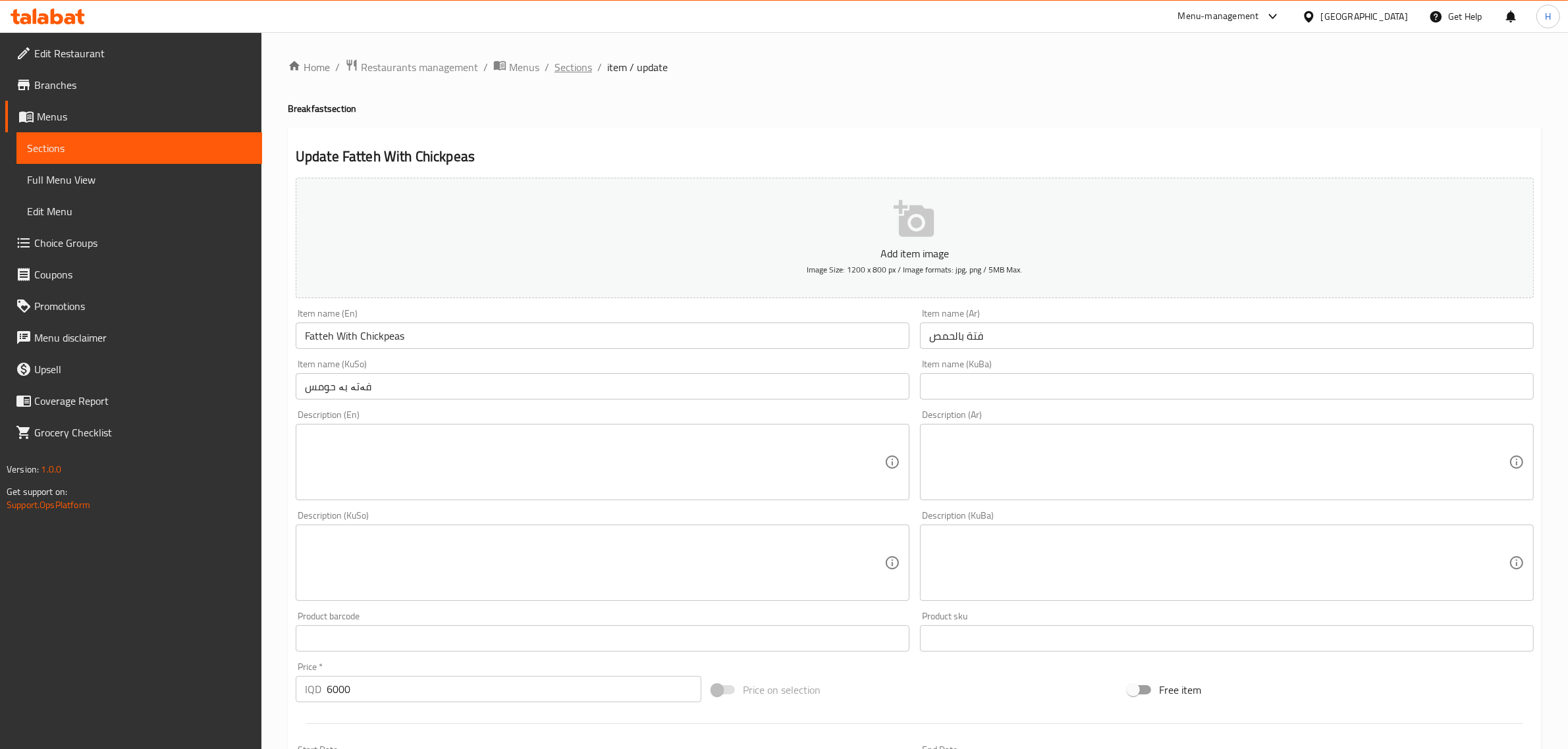
click at [564, 59] on span "Sections" at bounding box center [573, 67] width 38 height 16
